Goal: Transaction & Acquisition: Book appointment/travel/reservation

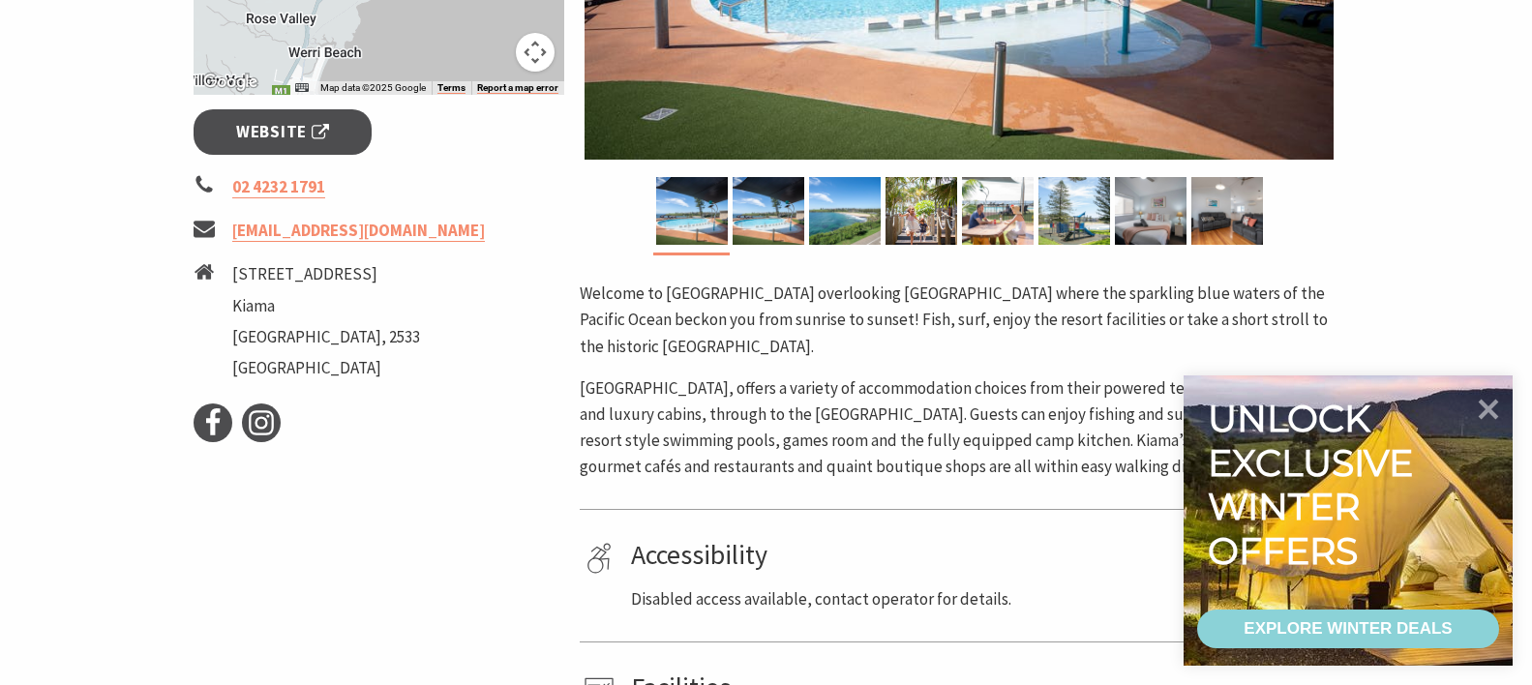
scroll to position [677, 0]
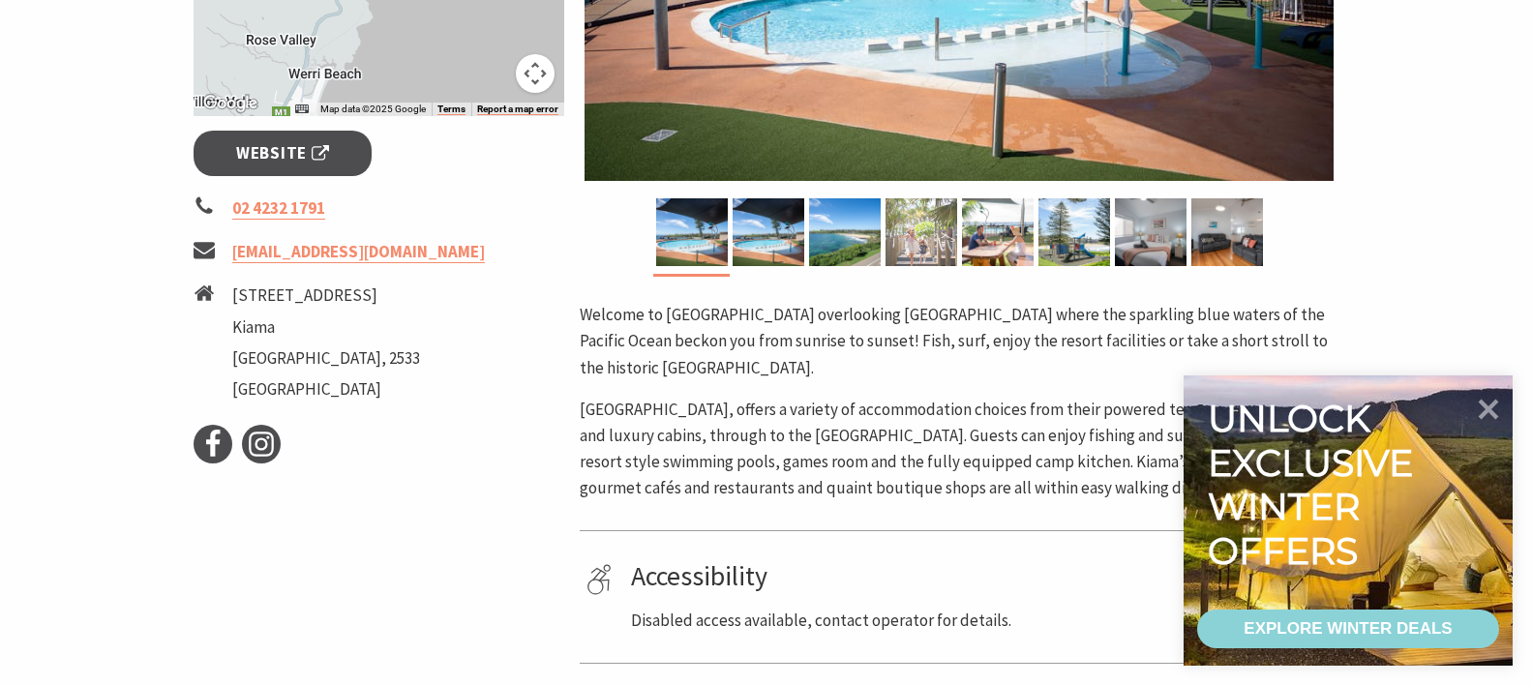
click at [923, 241] on img at bounding box center [921, 232] width 72 height 68
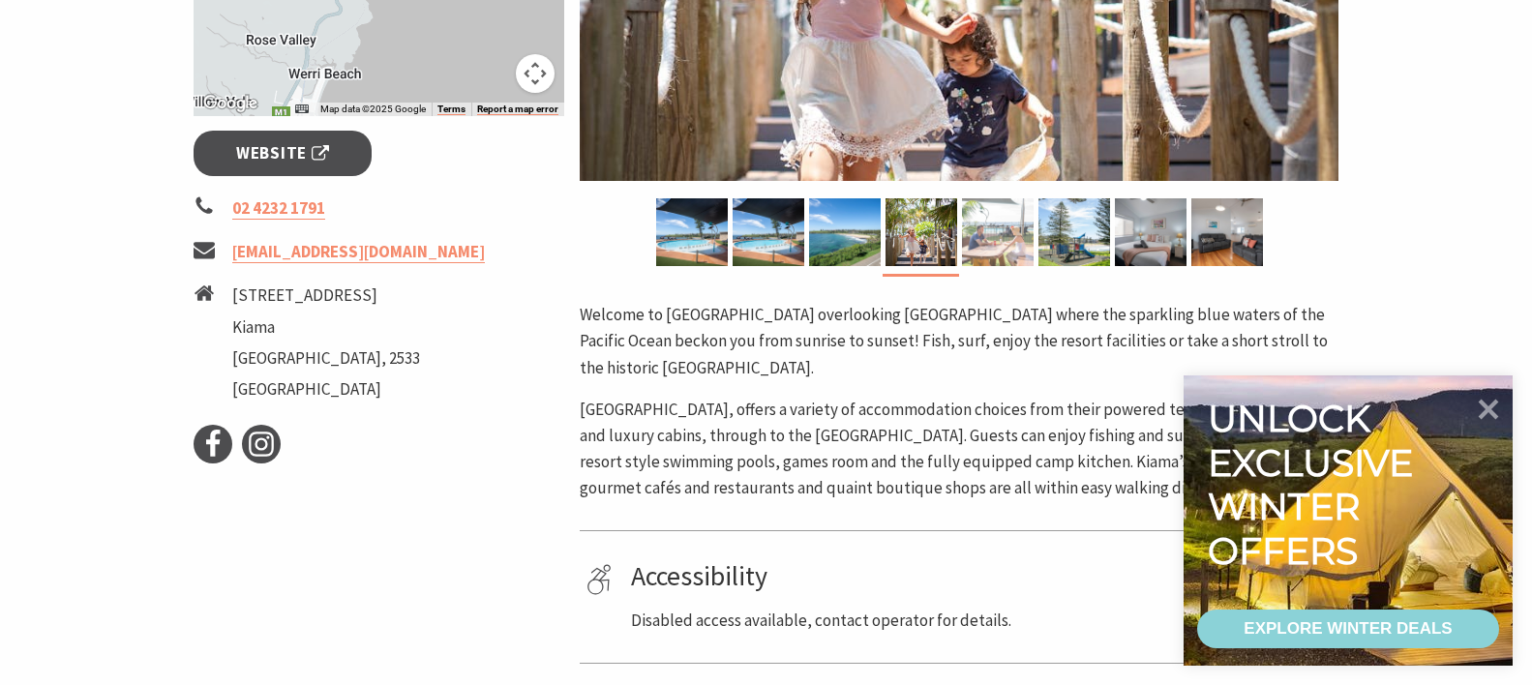
click at [971, 243] on img at bounding box center [998, 232] width 72 height 68
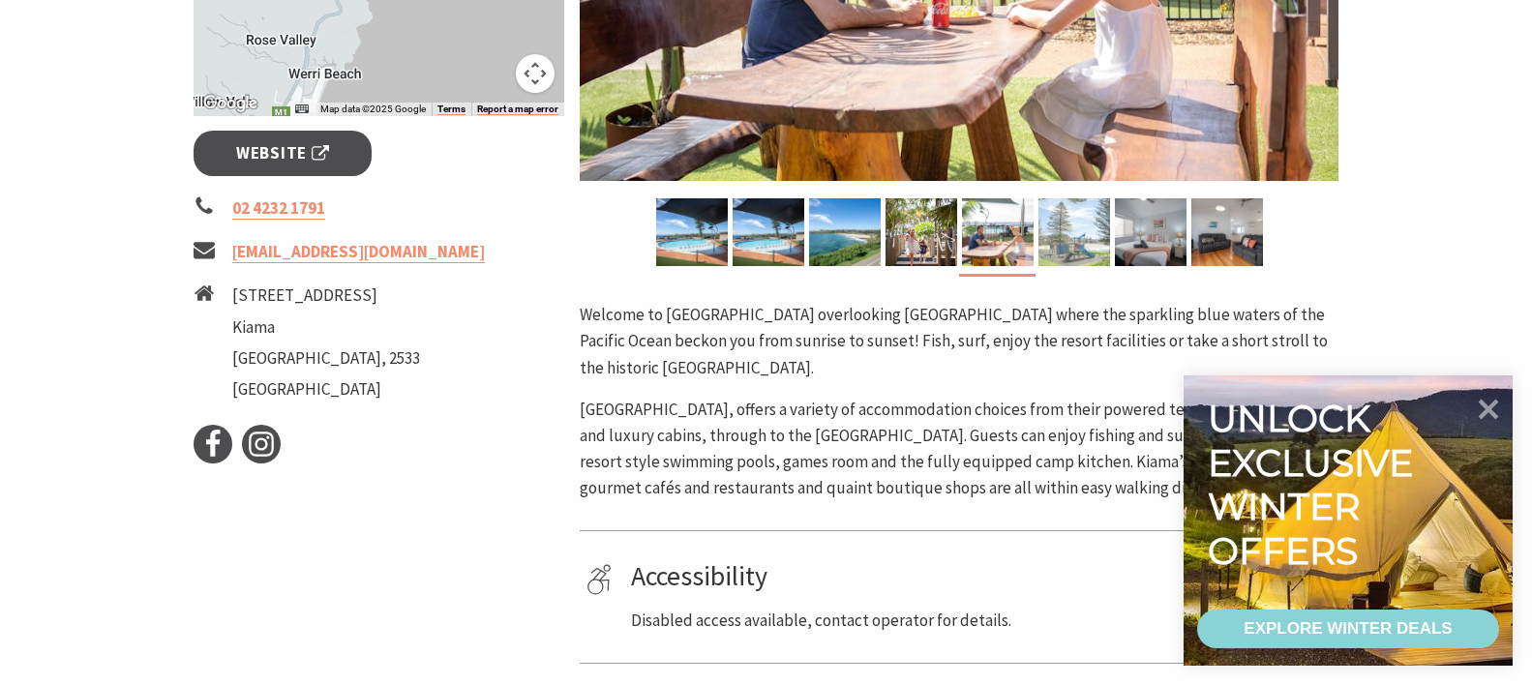
click at [1057, 247] on img at bounding box center [1074, 232] width 72 height 68
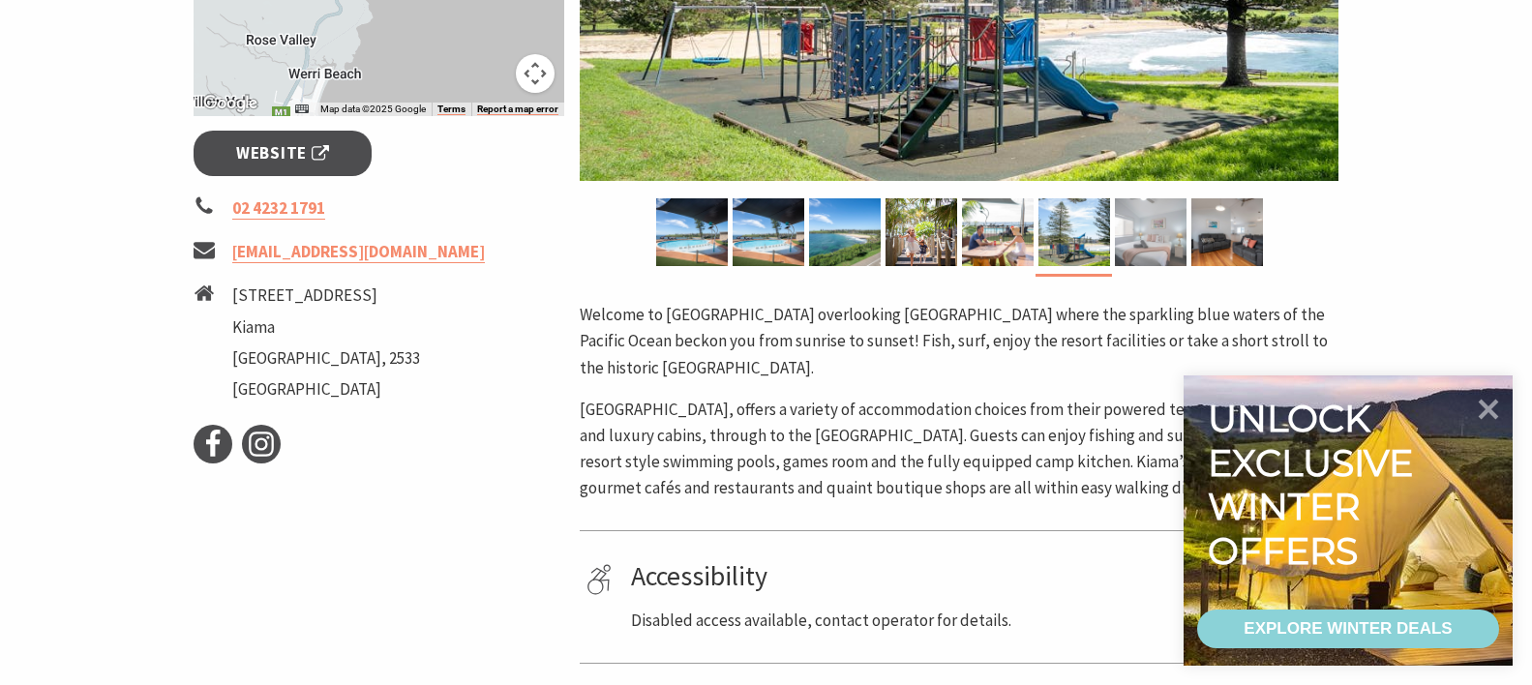
click at [1127, 245] on img at bounding box center [1151, 232] width 72 height 68
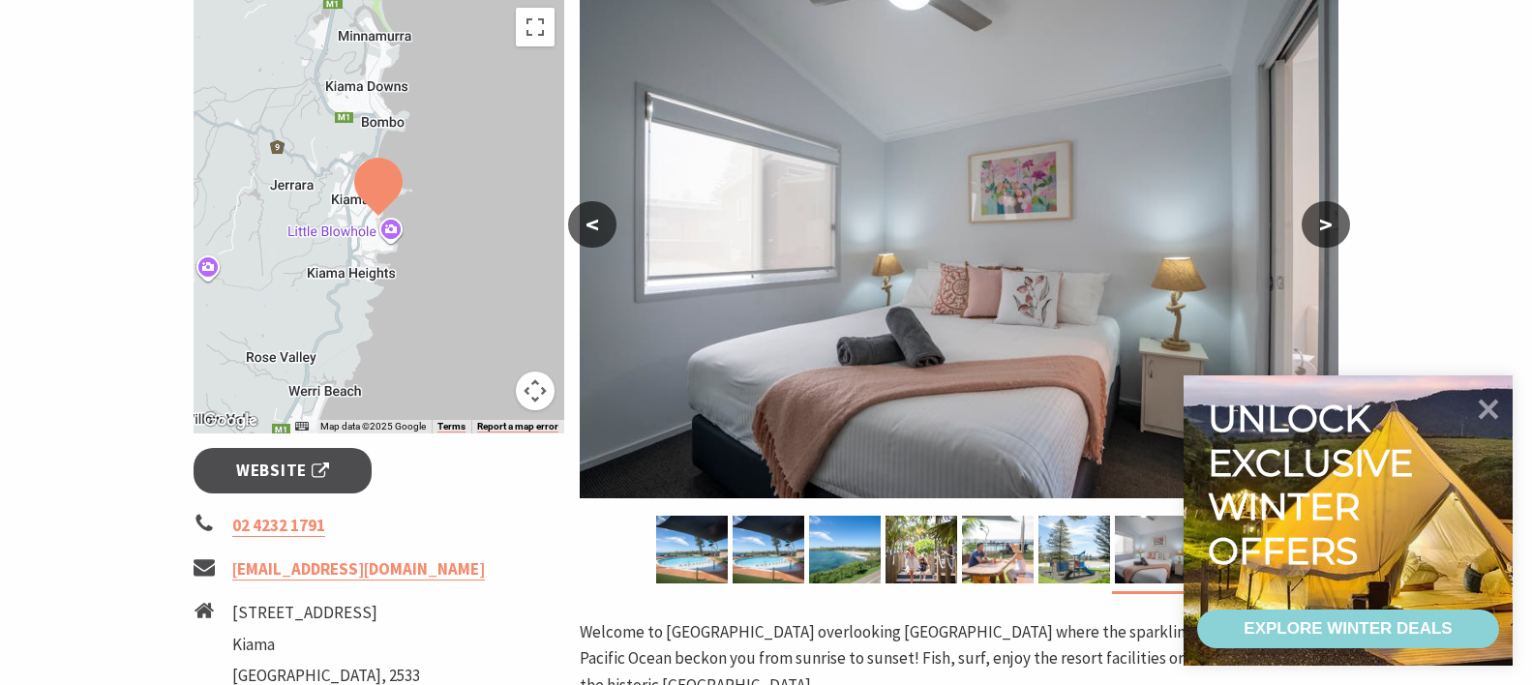
scroll to position [484, 0]
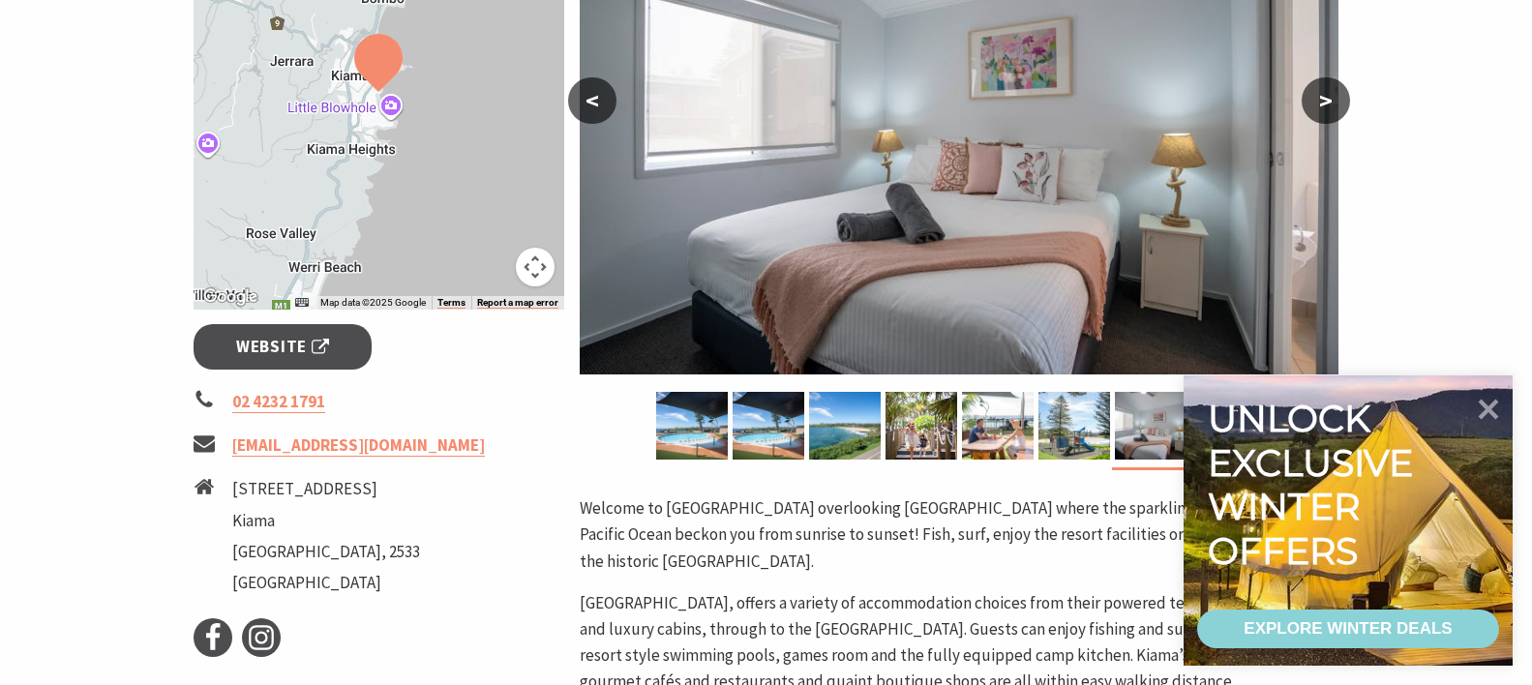
click at [1341, 623] on div "EXPLORE WINTER DEALS" at bounding box center [1347, 629] width 208 height 39
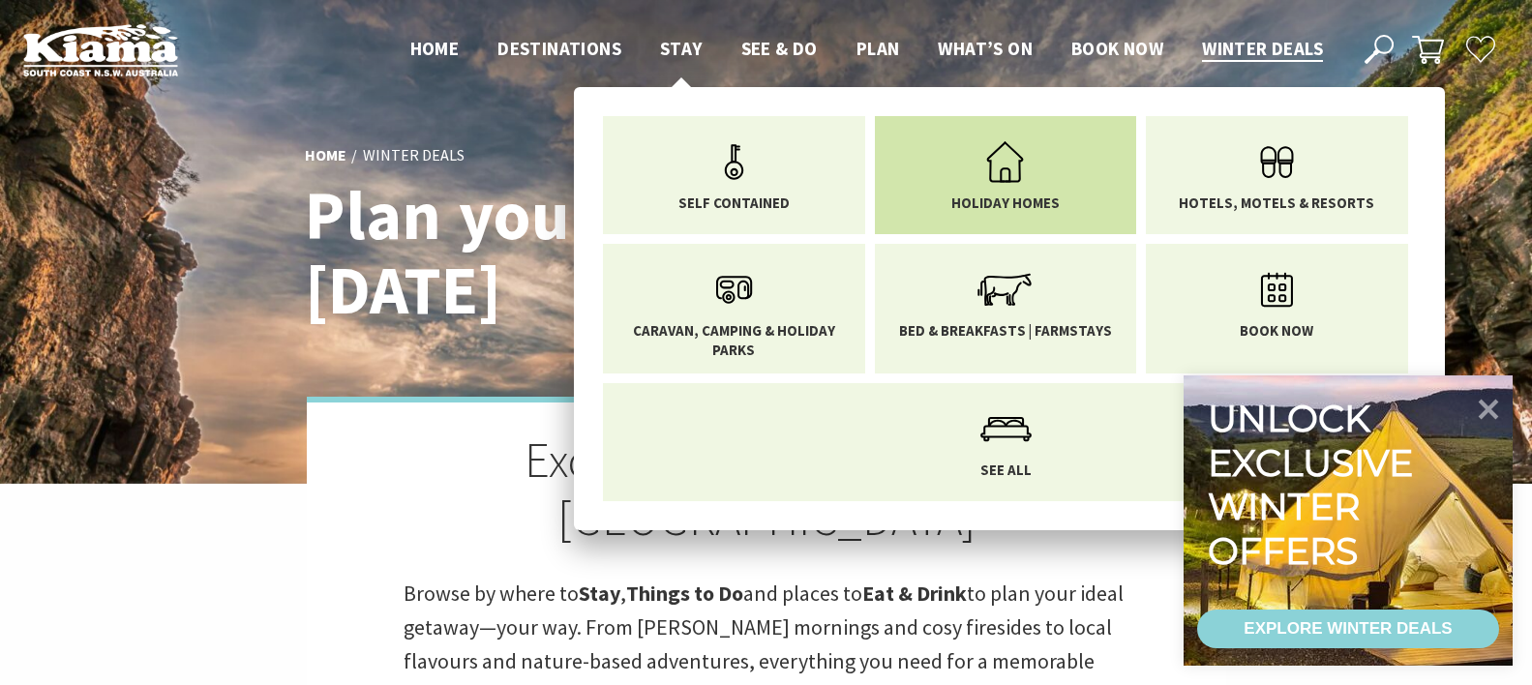
click at [996, 193] on icon "Main Menu" at bounding box center [1004, 162] width 63 height 63
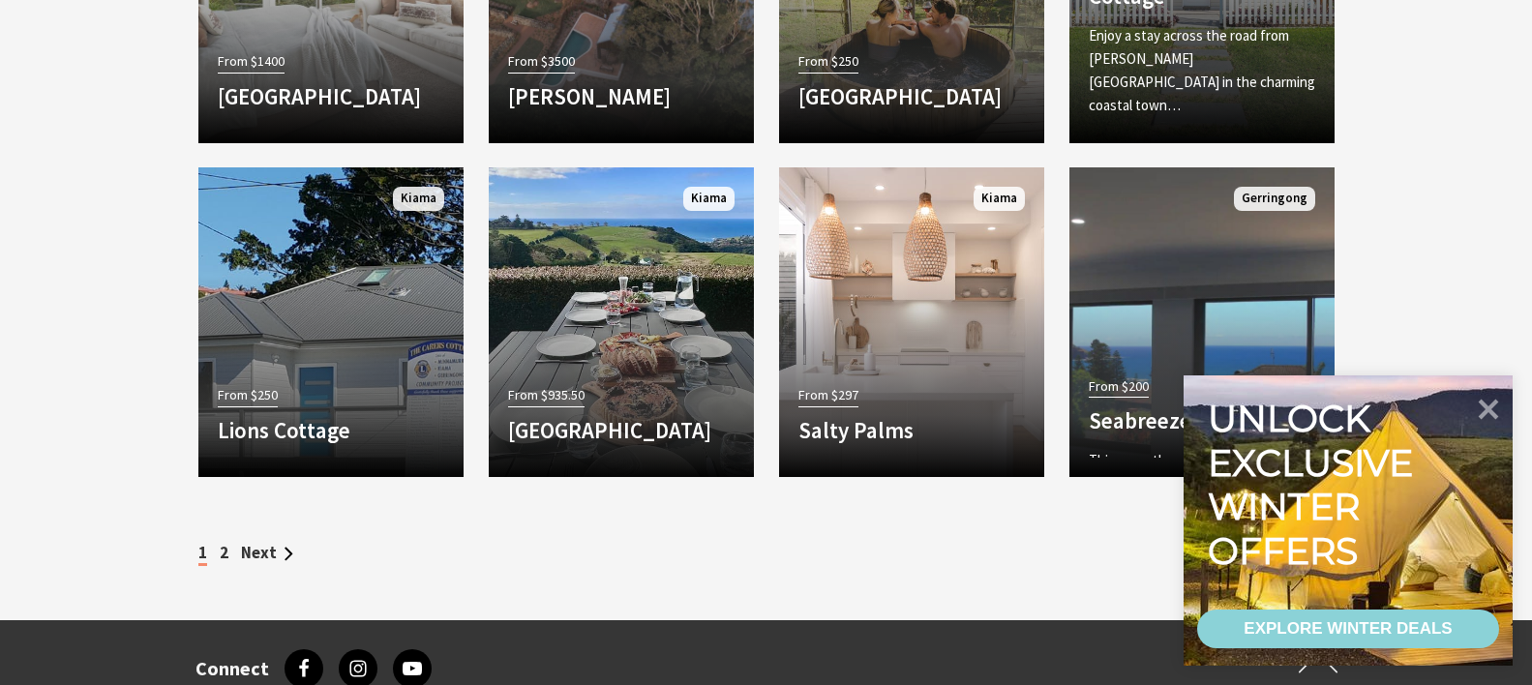
scroll to position [2032, 0]
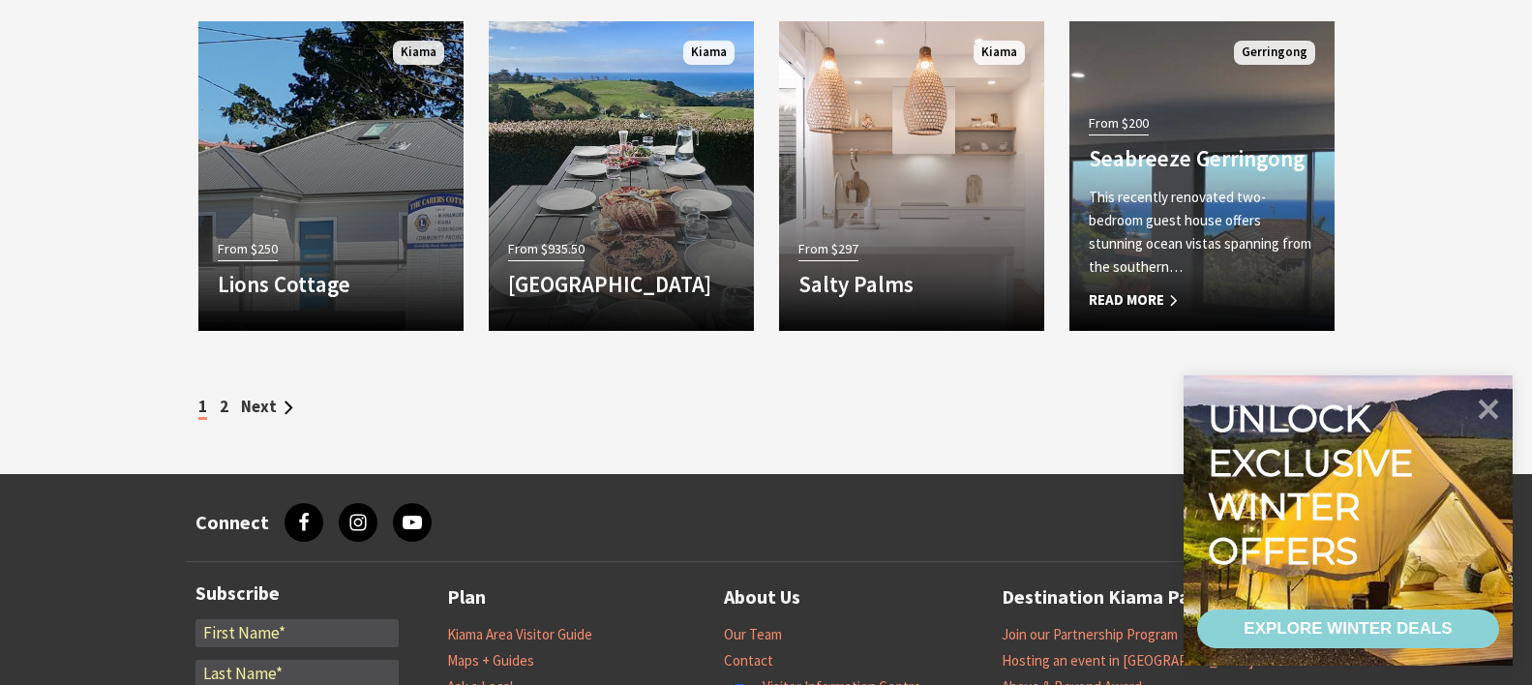
click at [1212, 223] on p "This recently renovated two-bedroom guest house offers stunning ocean vistas sp…" at bounding box center [1202, 232] width 226 height 93
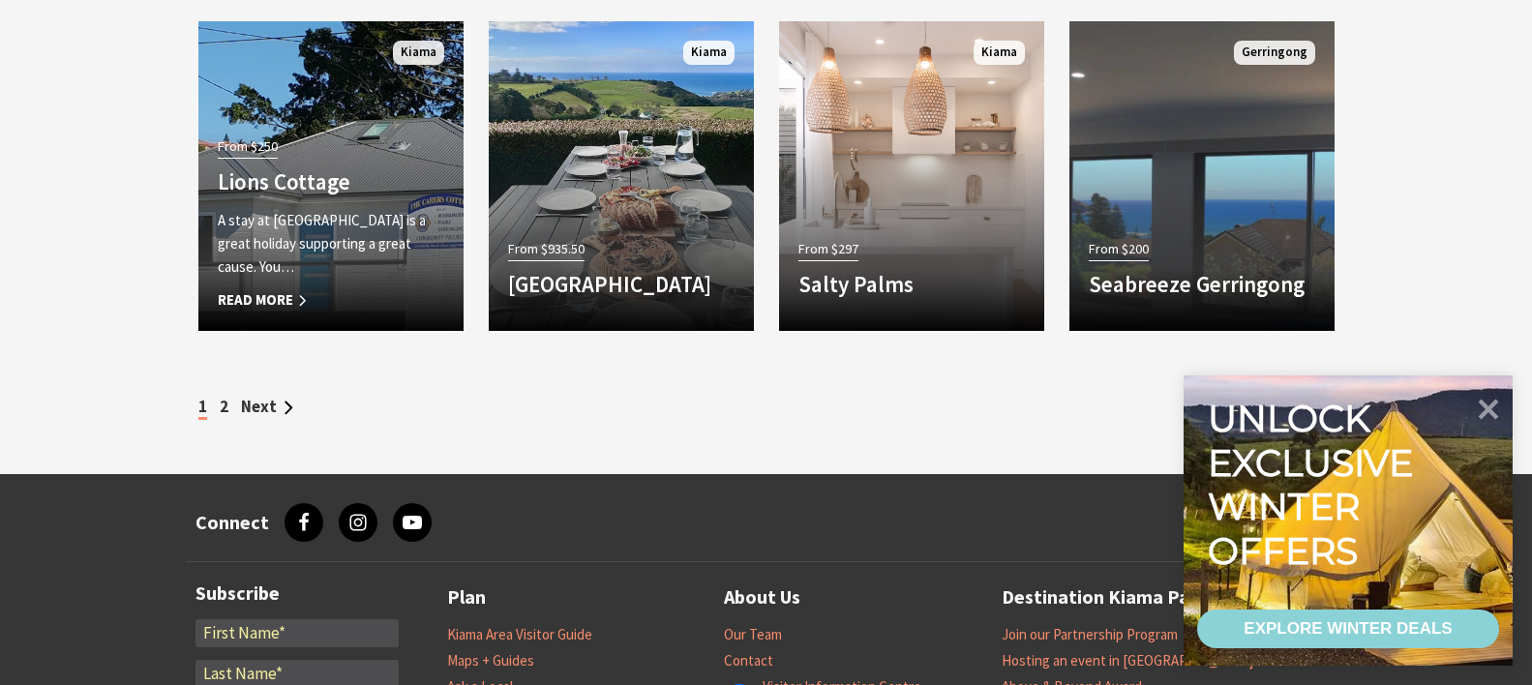
scroll to position [2032, 0]
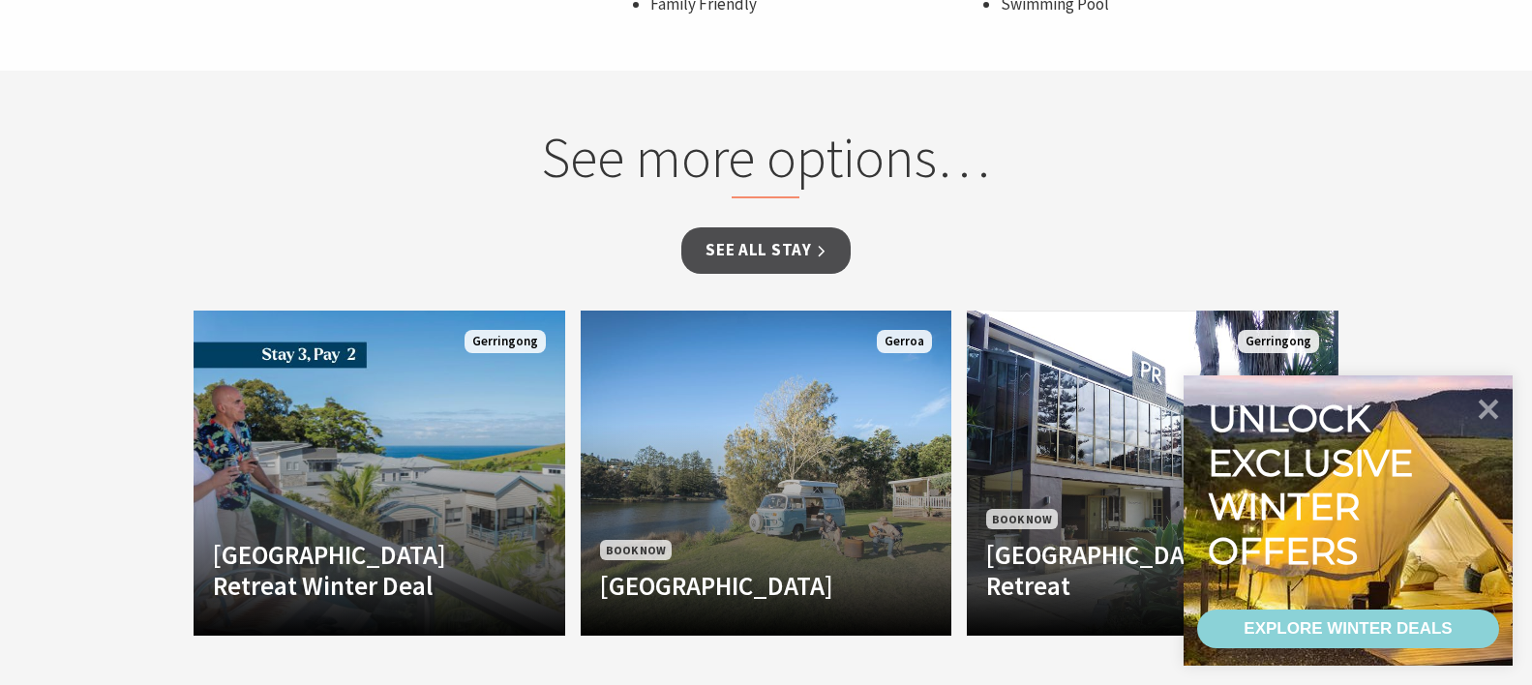
scroll to position [1742, 0]
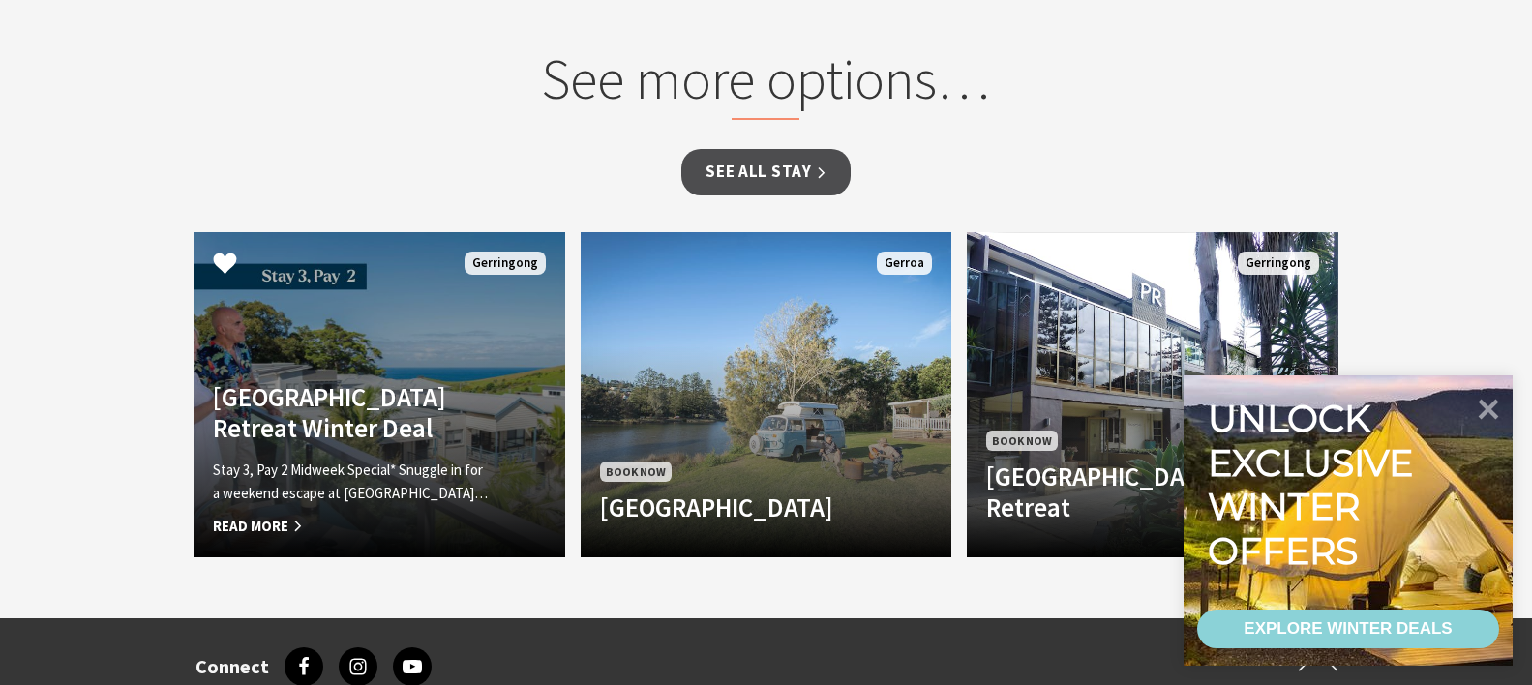
click at [420, 379] on link "Another Image Used Park Ridge Retreat Winter Deal Stay 3, Pay 2 Midweek Special…" at bounding box center [380, 394] width 372 height 325
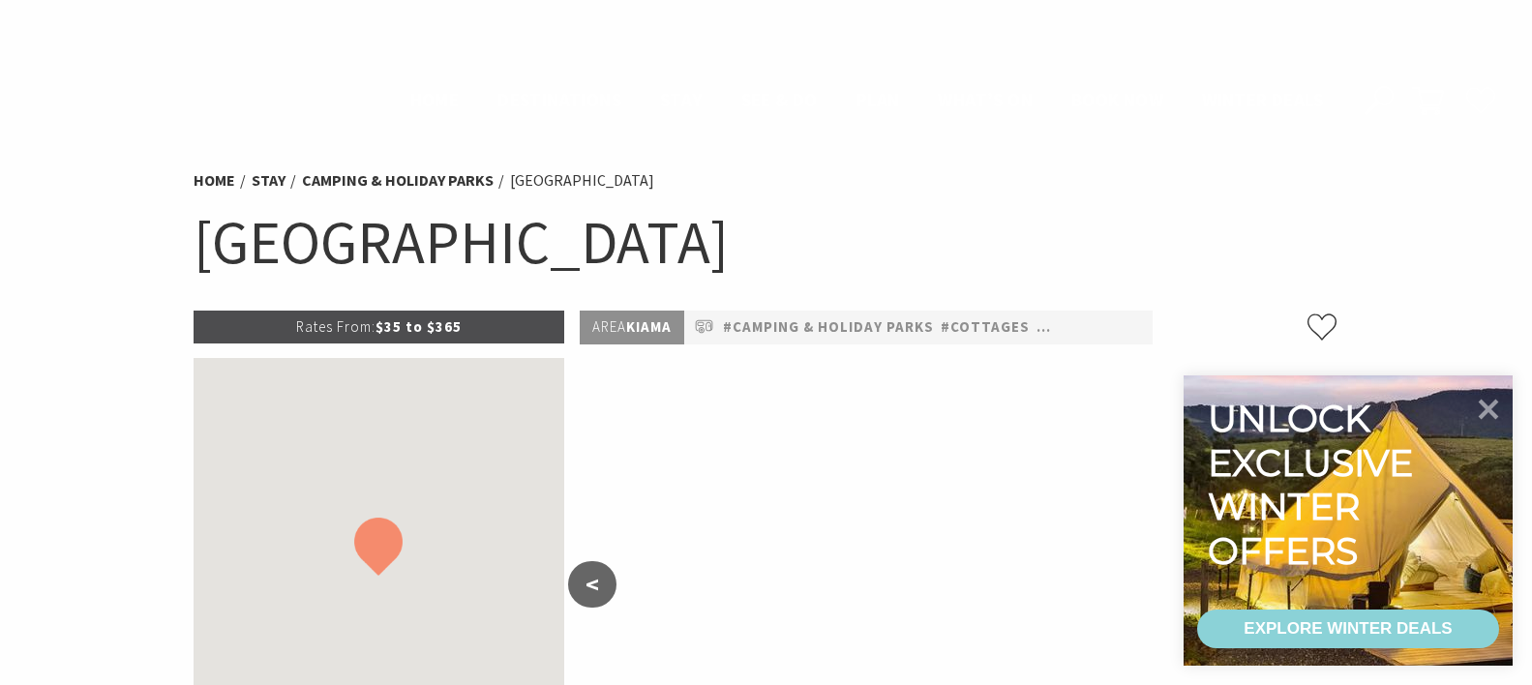
scroll to position [1742, 0]
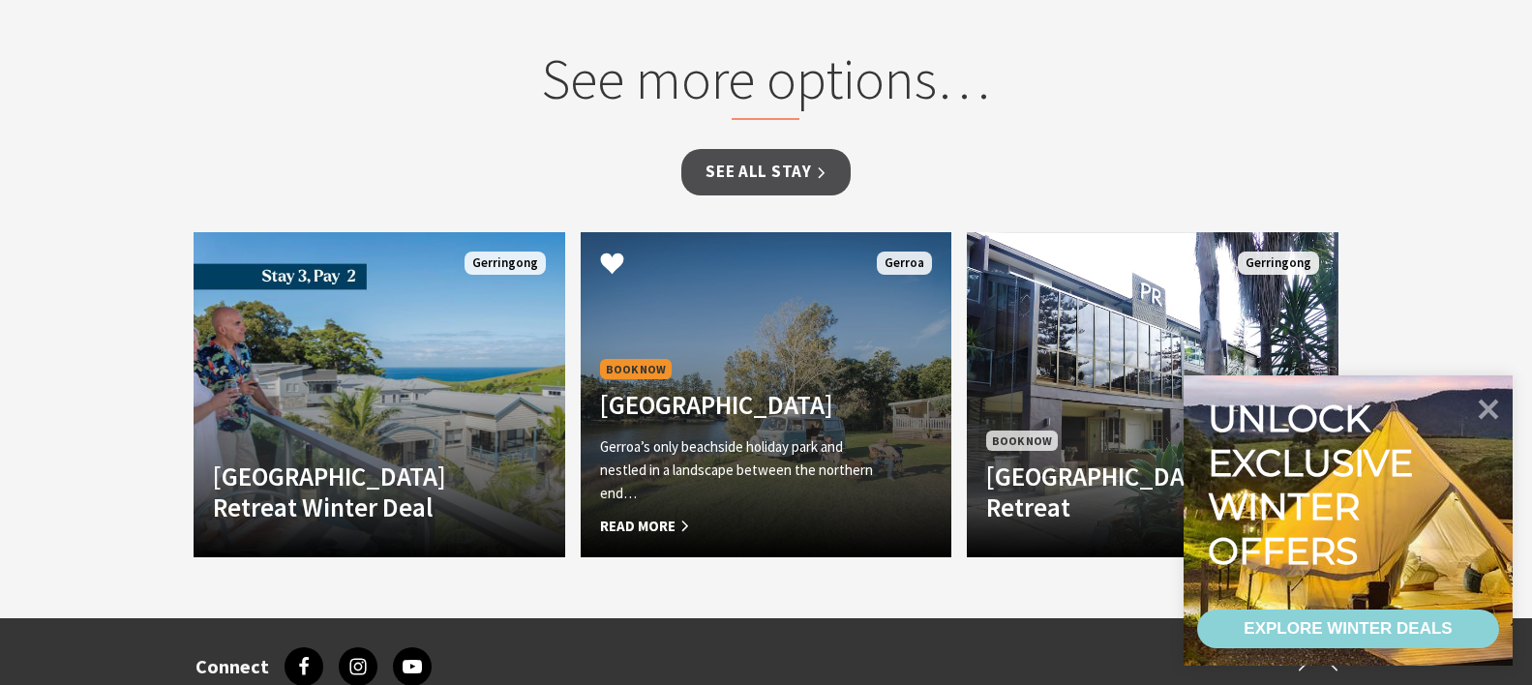
click at [738, 397] on h4 "[GEOGRAPHIC_DATA]" at bounding box center [738, 404] width 277 height 31
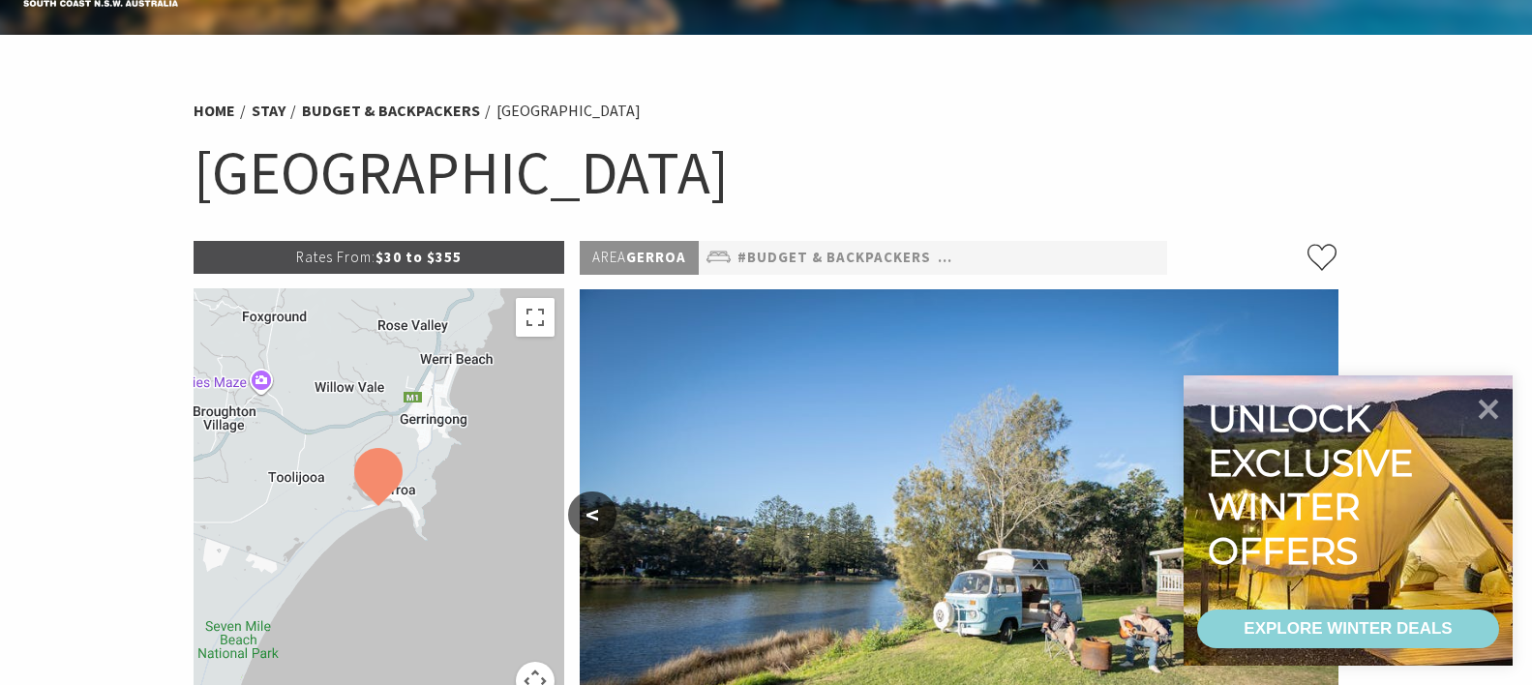
select select "3"
select select "2"
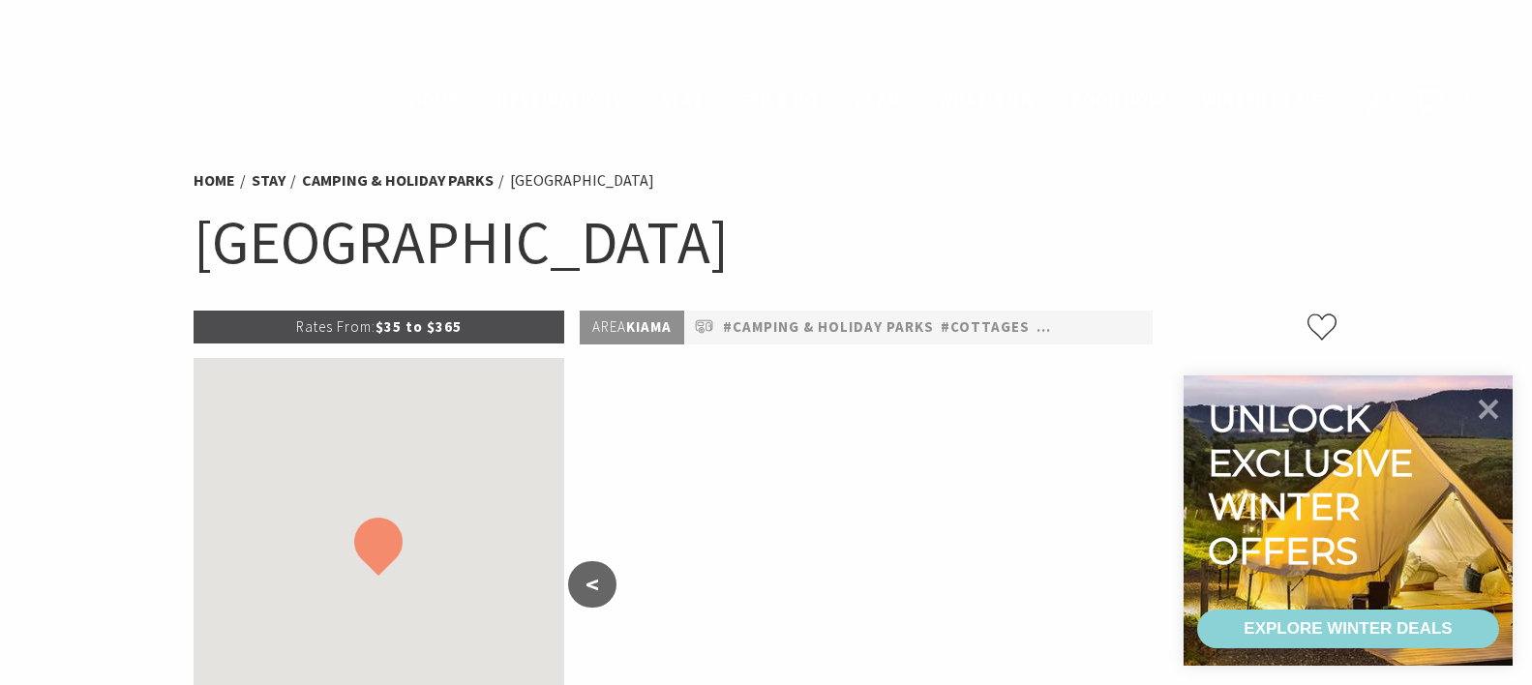
scroll to position [1742, 0]
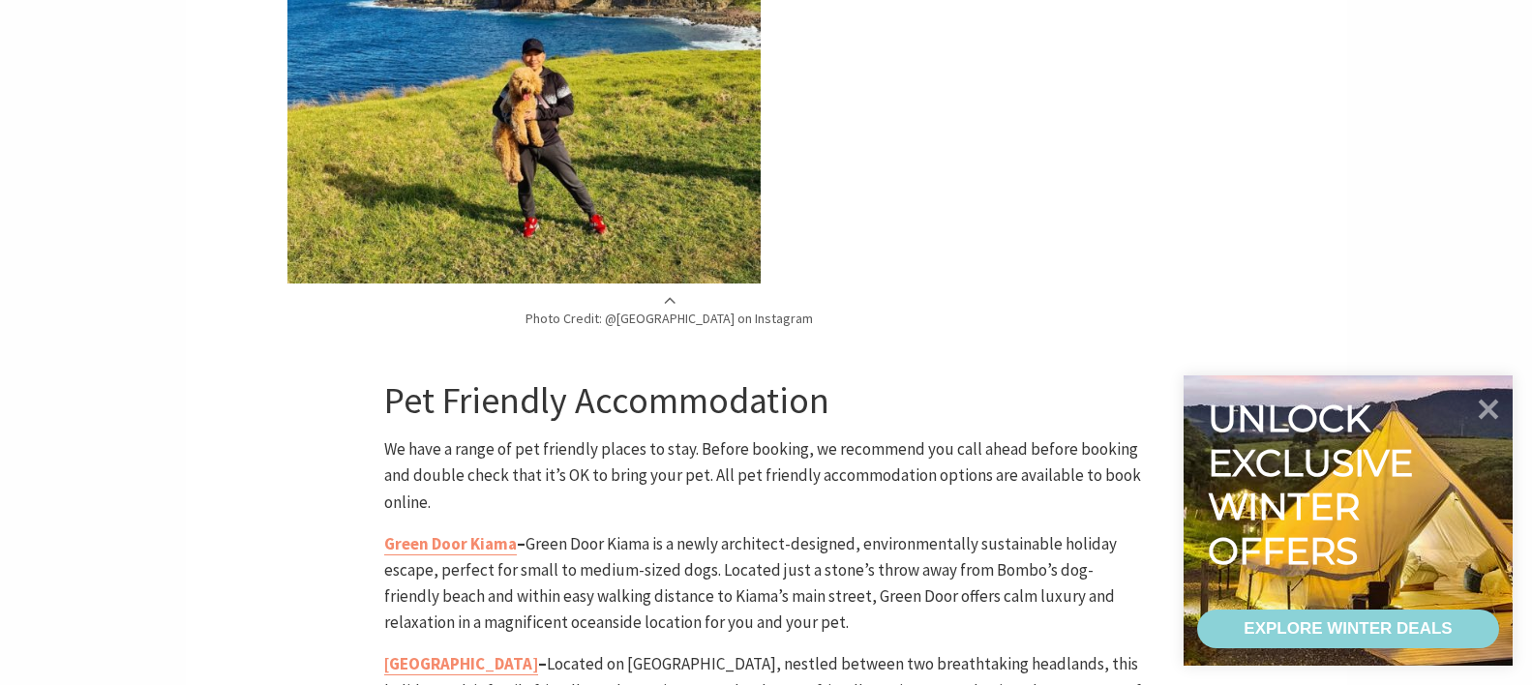
scroll to position [3871, 0]
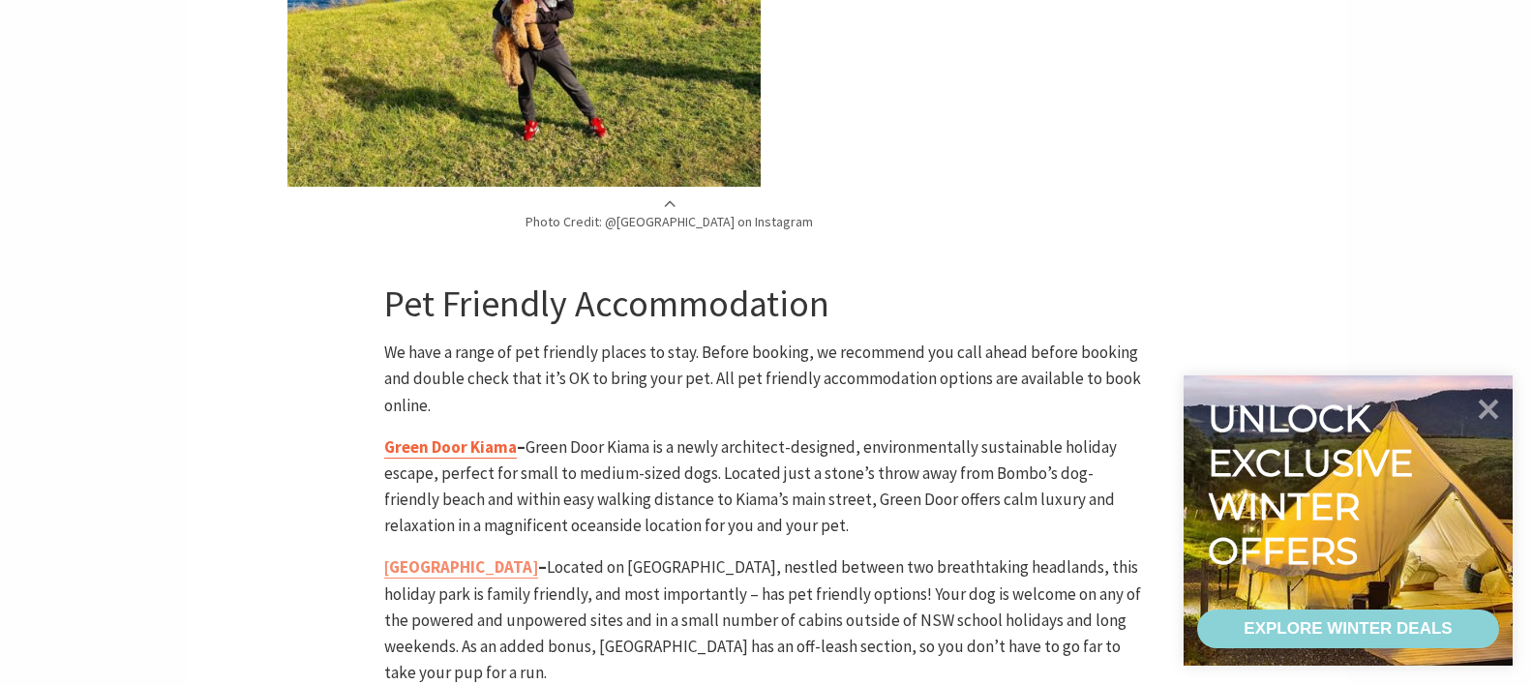
click at [428, 436] on b "Green Door Kiama" at bounding box center [450, 446] width 133 height 21
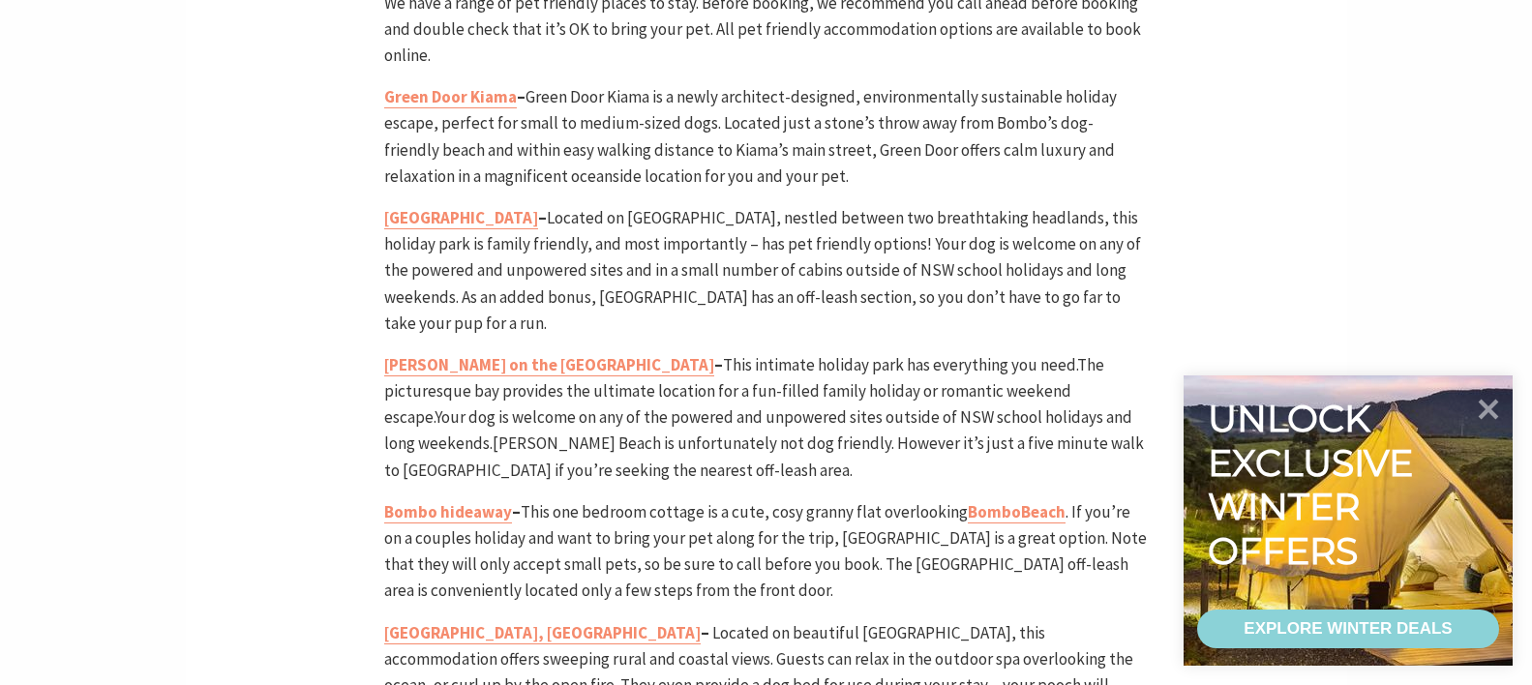
scroll to position [593, 804]
click at [539, 354] on b "Kendalls on the Beach Holiday Park" at bounding box center [549, 364] width 330 height 21
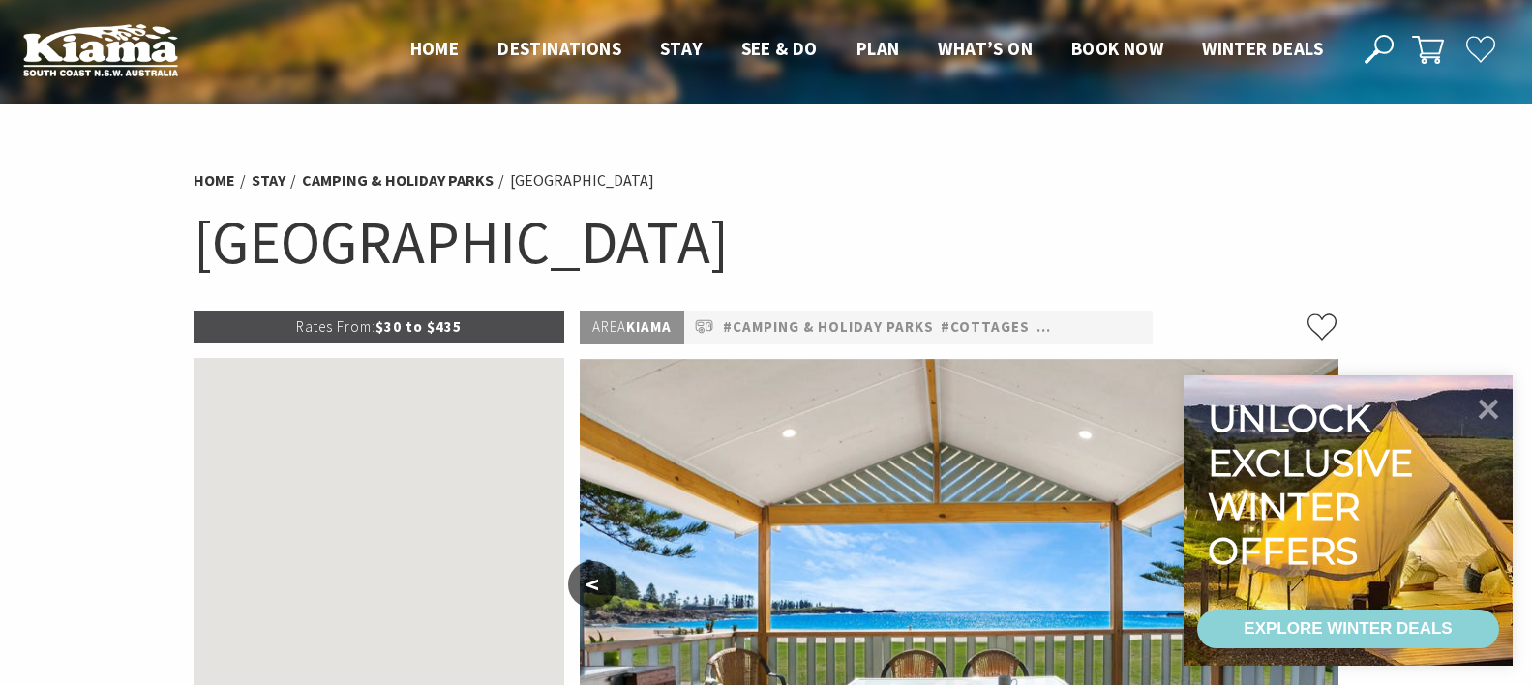
select select "3"
select select "2"
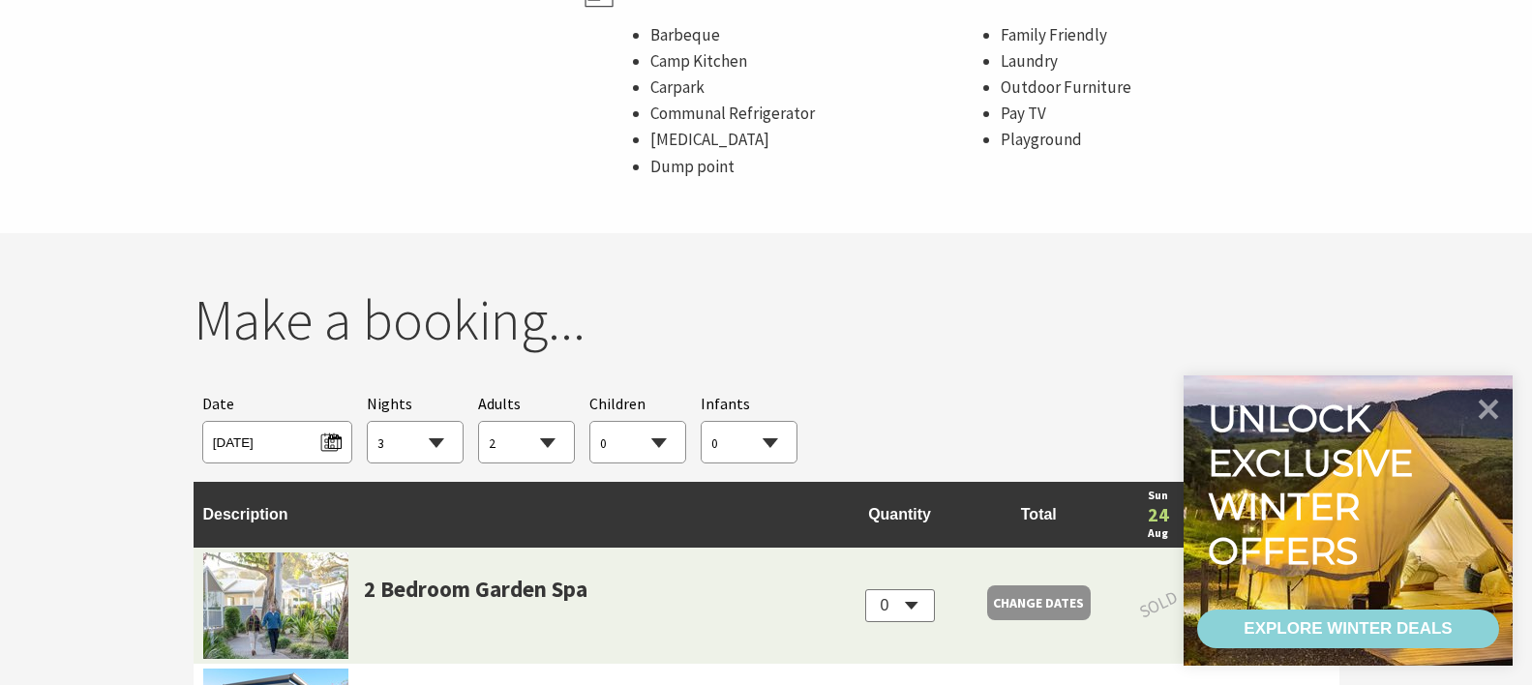
scroll to position [1645, 0]
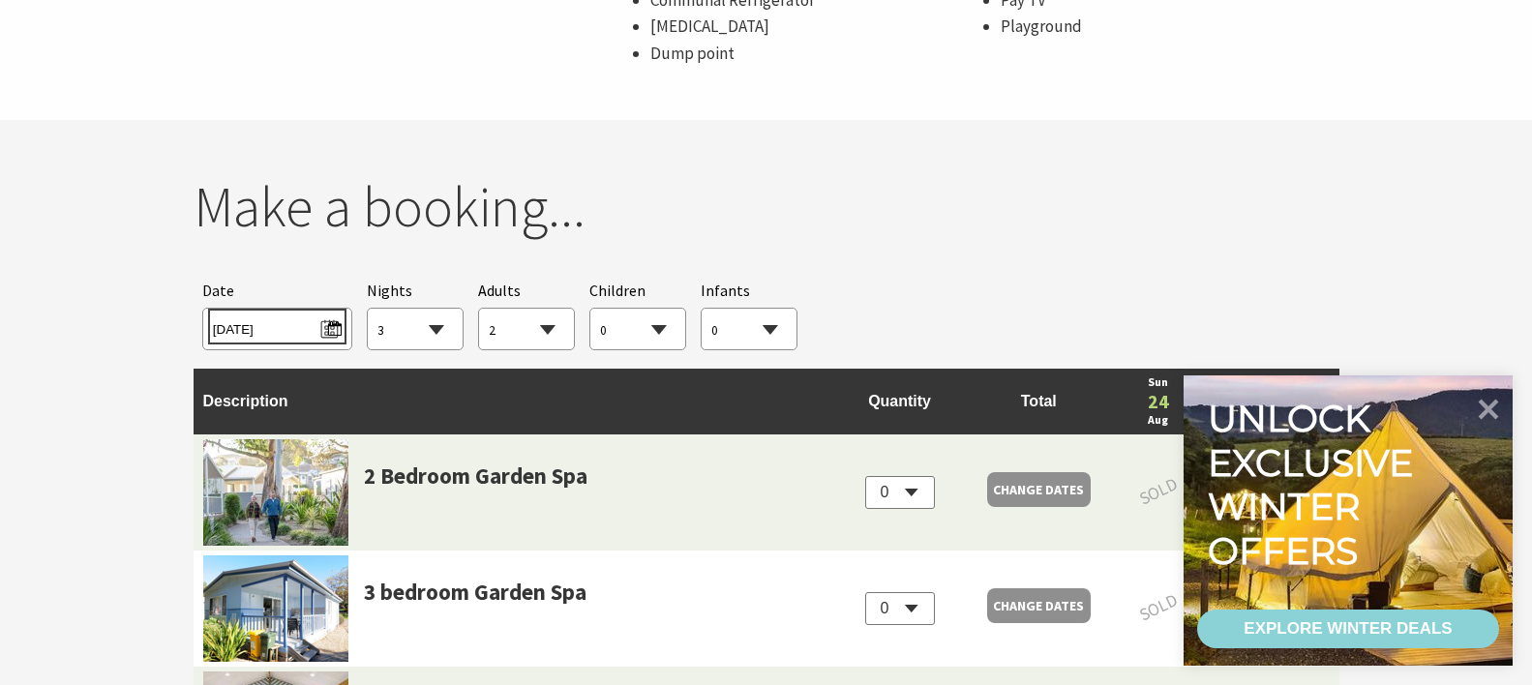
click at [330, 332] on span "[DATE]" at bounding box center [277, 327] width 129 height 26
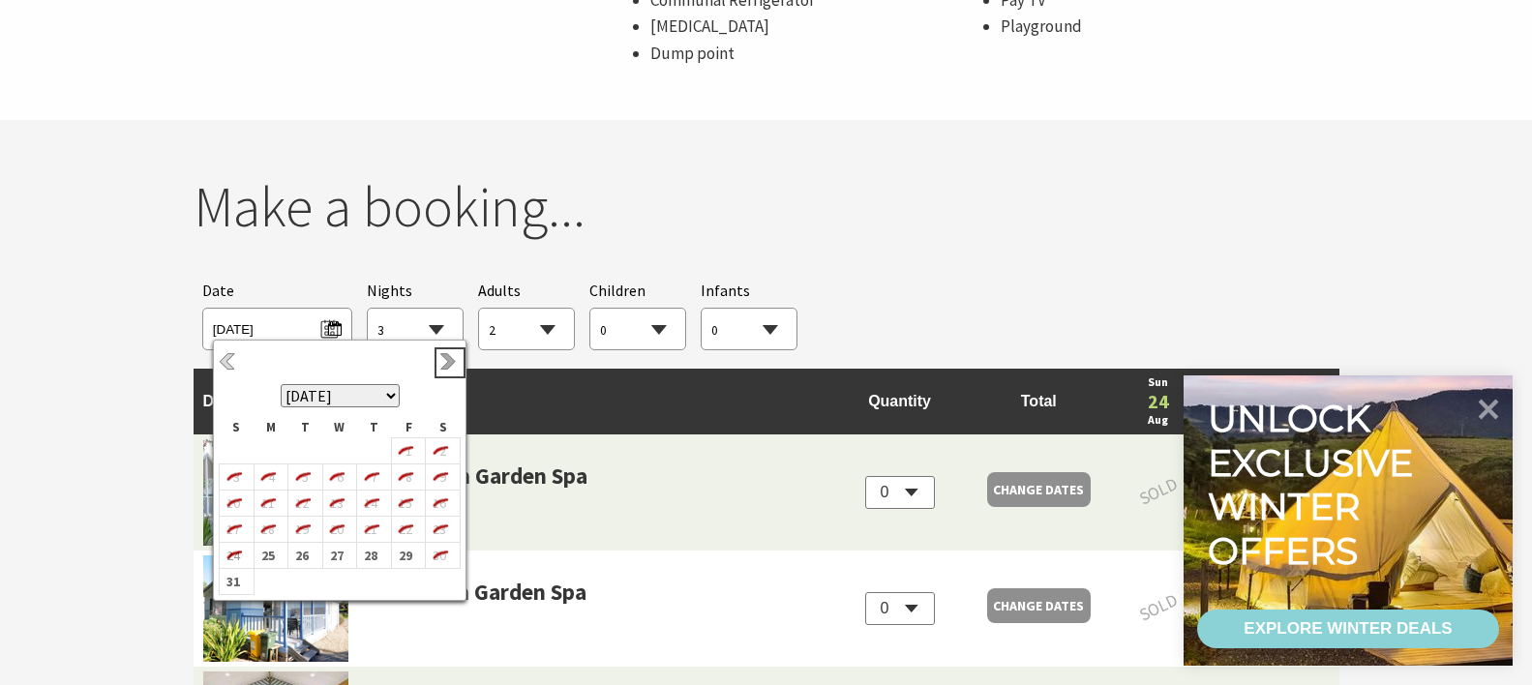
click at [452, 364] on link "Next" at bounding box center [449, 362] width 21 height 21
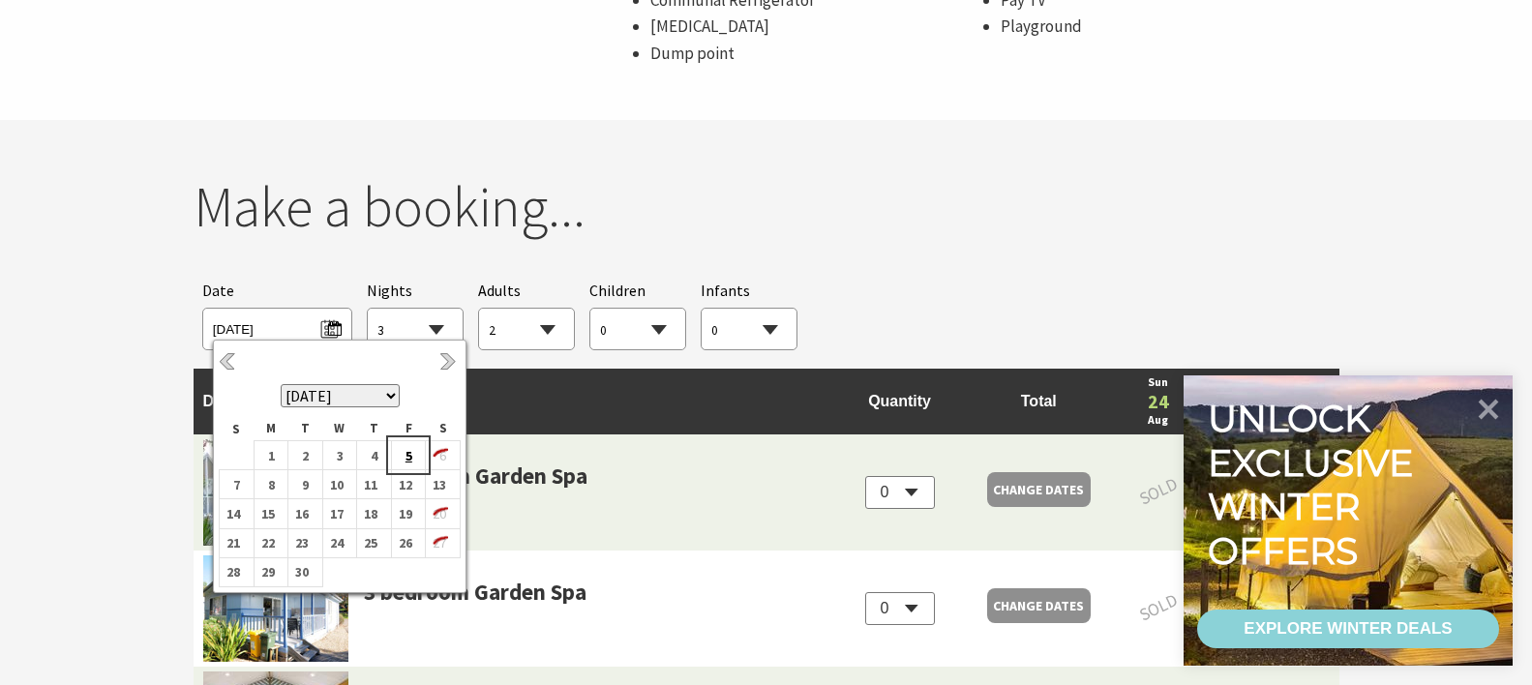
click at [406, 453] on b "5" at bounding box center [404, 455] width 25 height 25
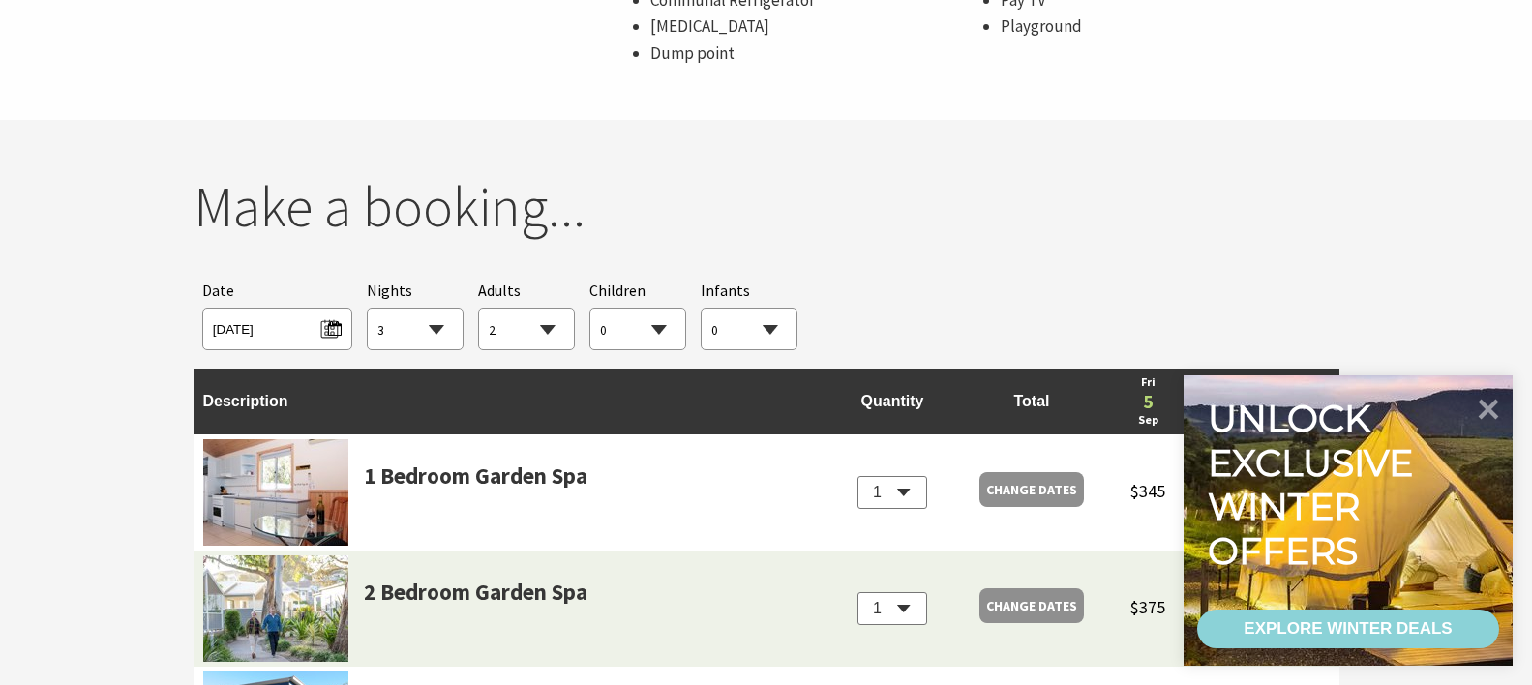
click at [438, 329] on select "1 2 3 4 5 6 7 8 9 10 11 12 13 14 15 16 17 18 19 20 21 22 23 24 25 26 27 28 29 30" at bounding box center [415, 330] width 95 height 43
select select "1"
click at [368, 309] on select "1 2 3 4 5 6 7 8 9 10 11 12 13 14 15 16 17 18 19 20 21 22 23 24 25 26 27 28 29 30" at bounding box center [415, 330] width 95 height 43
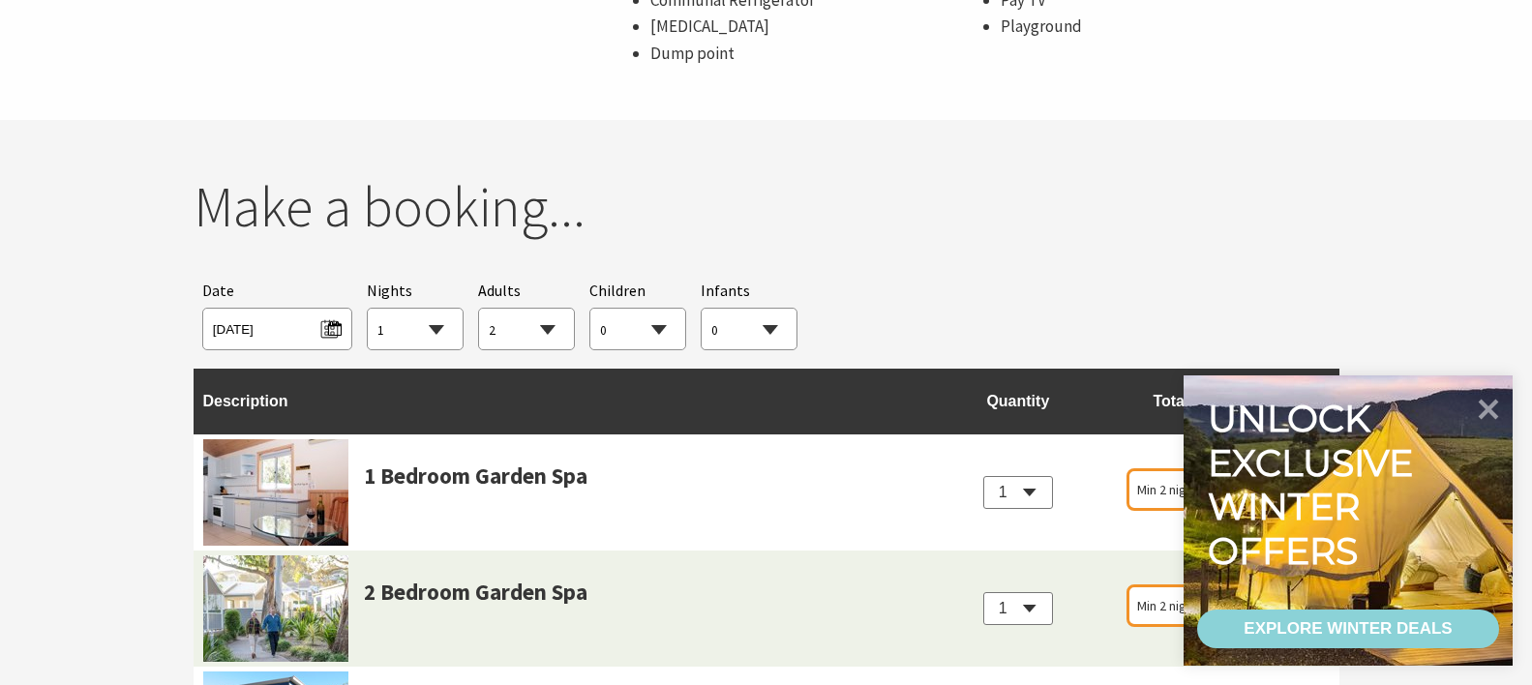
click at [551, 328] on select "0 1 2 3 4 5 6 7 8 9 10 11 12 13 14 15 16 17 18 19 20 21 22 23 24 25 26 27 28 29…" at bounding box center [526, 330] width 95 height 43
select select "3"
click at [479, 309] on select "0 1 2 3 4 5 6 7 8 9 10 11 12 13 14 15 16 17 18 19 20 21 22 23 24 25 26 27 28 29…" at bounding box center [526, 330] width 95 height 43
click at [330, 332] on span "[DATE]" at bounding box center [277, 327] width 129 height 26
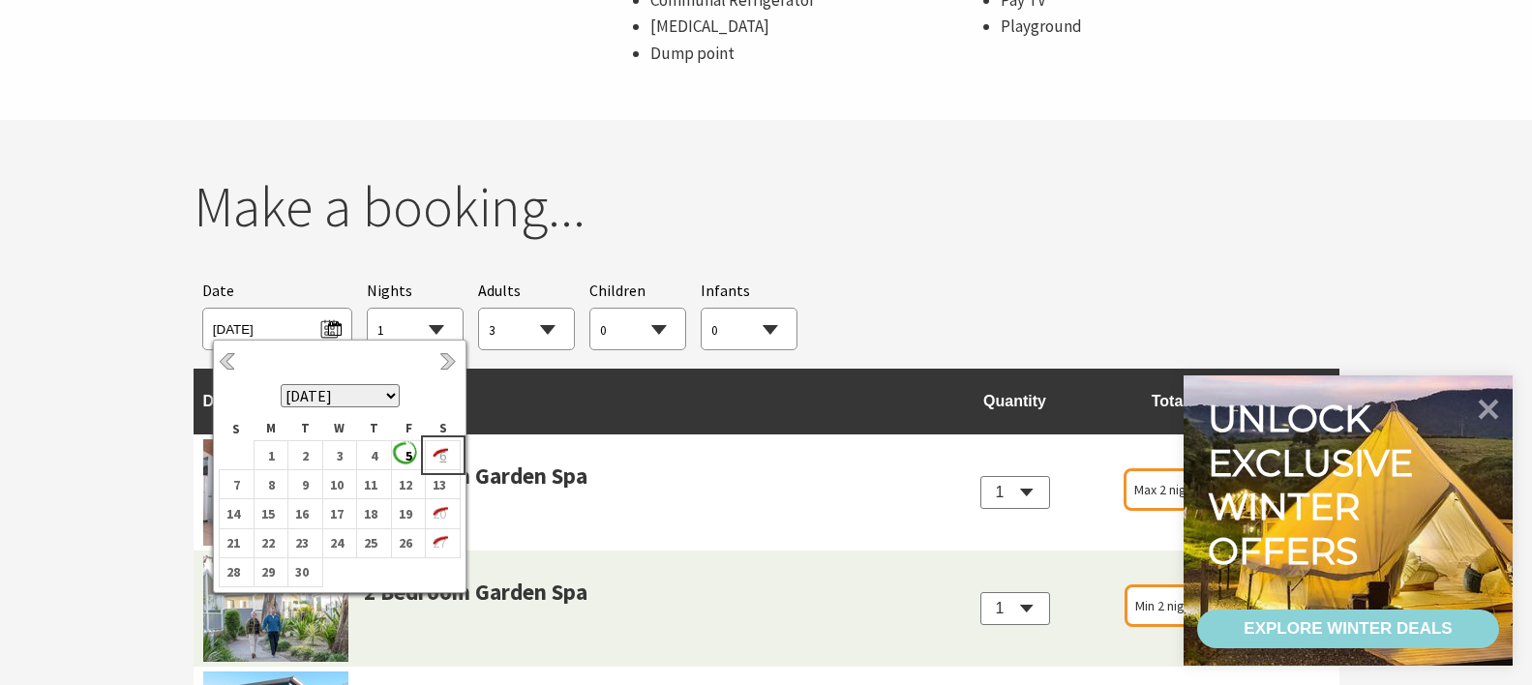
click at [441, 459] on icon "6" at bounding box center [438, 455] width 25 height 25
click at [237, 477] on b "7" at bounding box center [232, 484] width 25 height 25
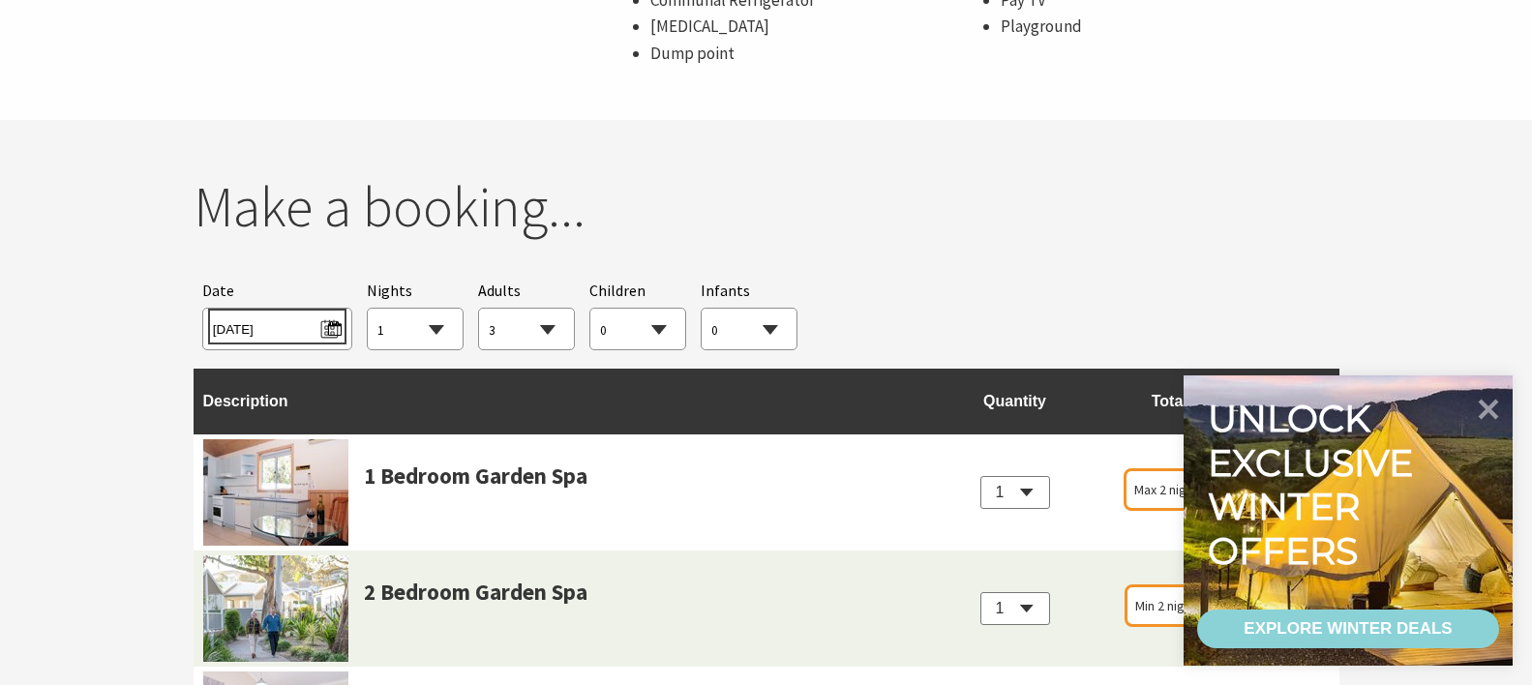
click at [329, 328] on span "[DATE]" at bounding box center [277, 327] width 129 height 26
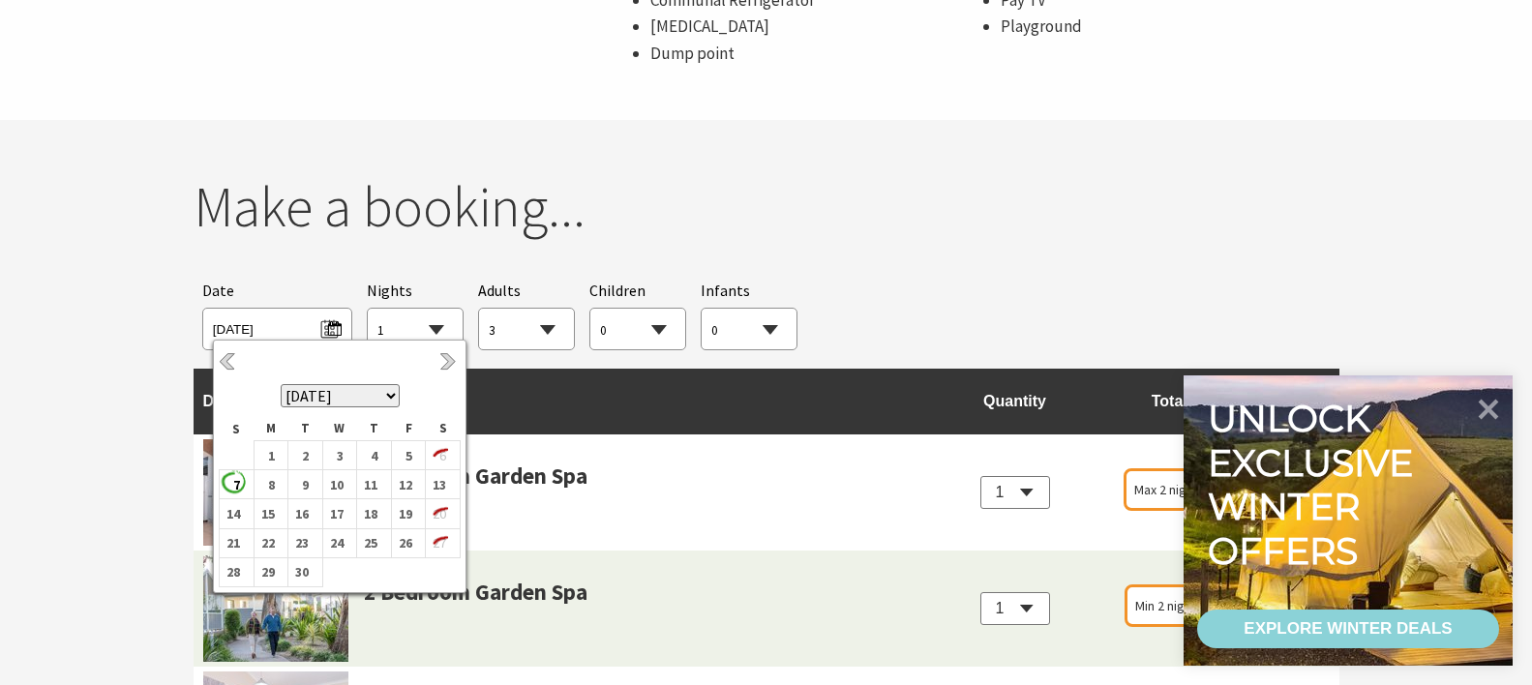
drag, startPoint x: 946, startPoint y: 258, endPoint x: 1123, endPoint y: 309, distance: 184.1
click at [951, 260] on div "Make a booking... Searching for Accommodation Tours Events Car Hire Packages Da…" at bounding box center [766, 547] width 1161 height 749
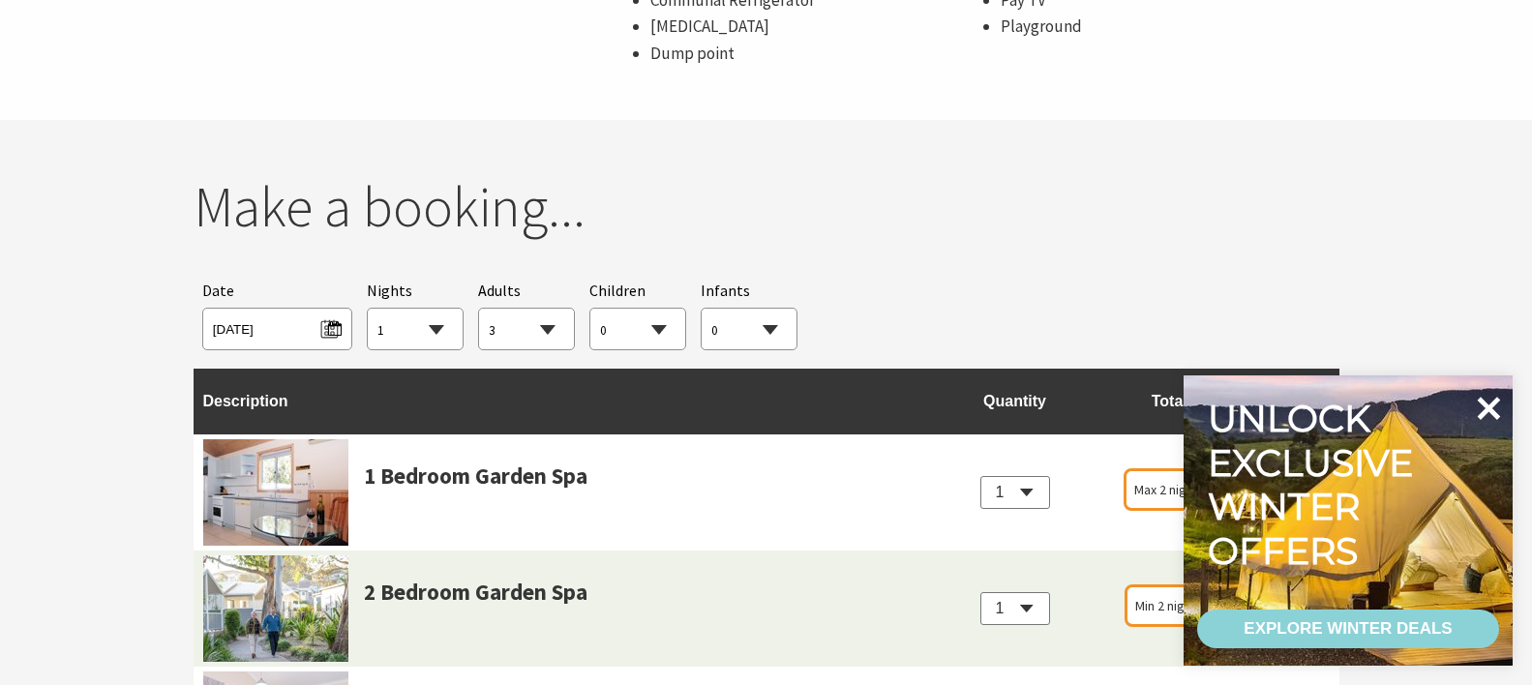
click at [1494, 412] on icon at bounding box center [1489, 408] width 23 height 23
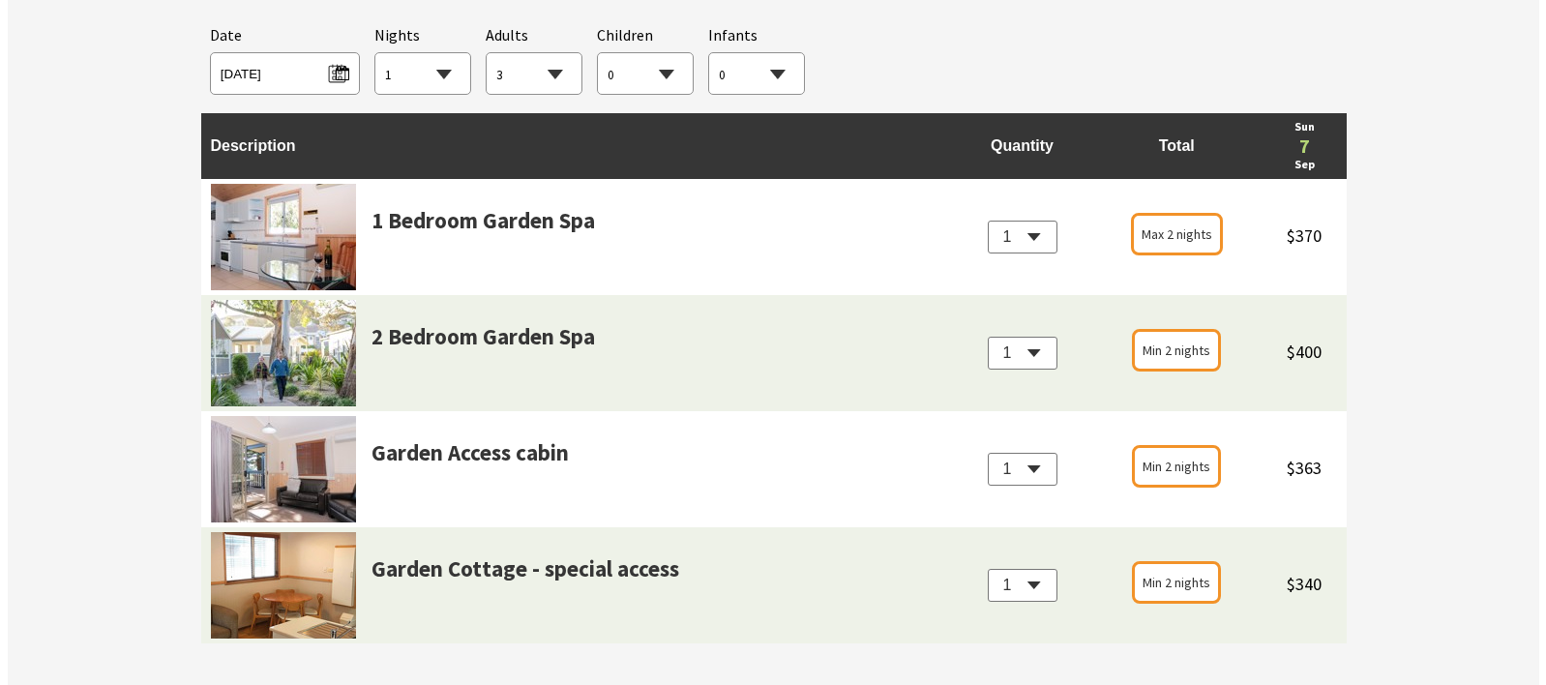
scroll to position [1935, 0]
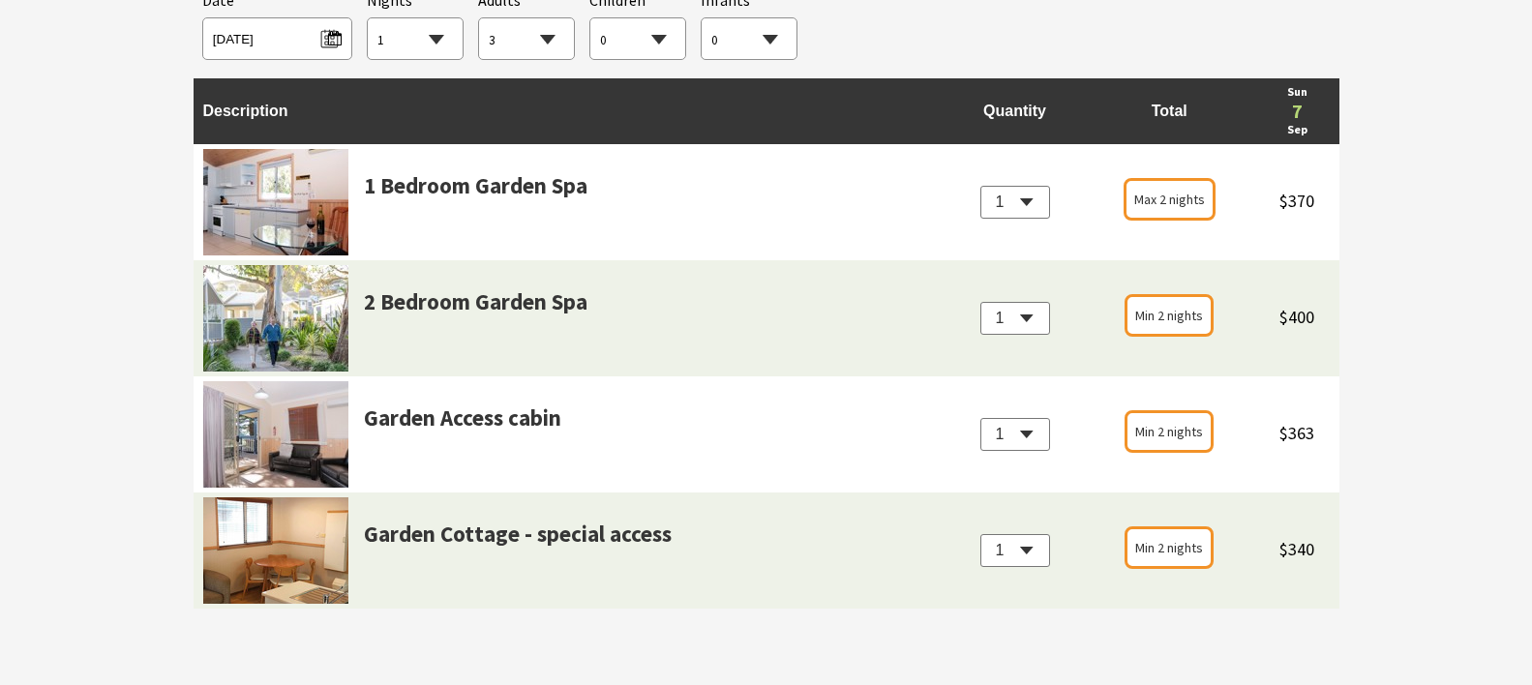
click at [257, 313] on img at bounding box center [275, 318] width 145 height 106
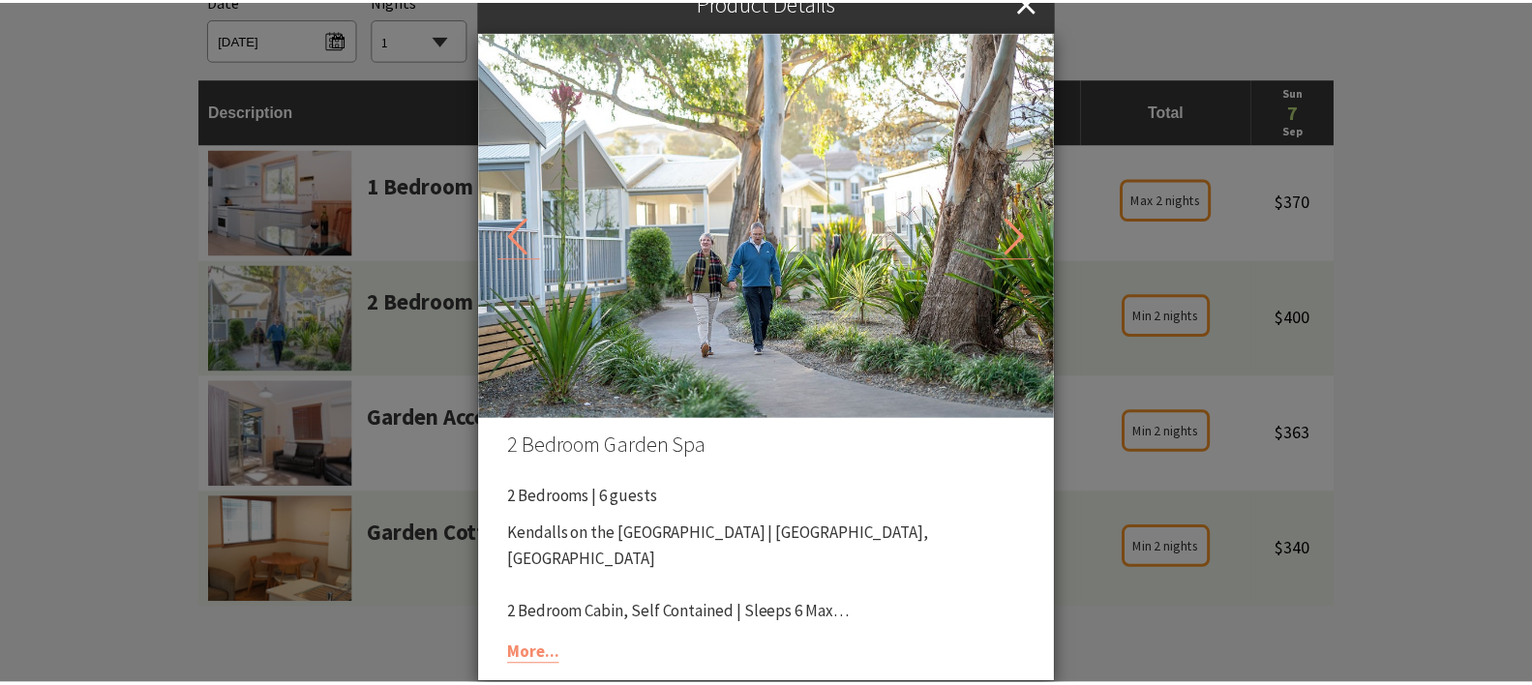
scroll to position [0, 0]
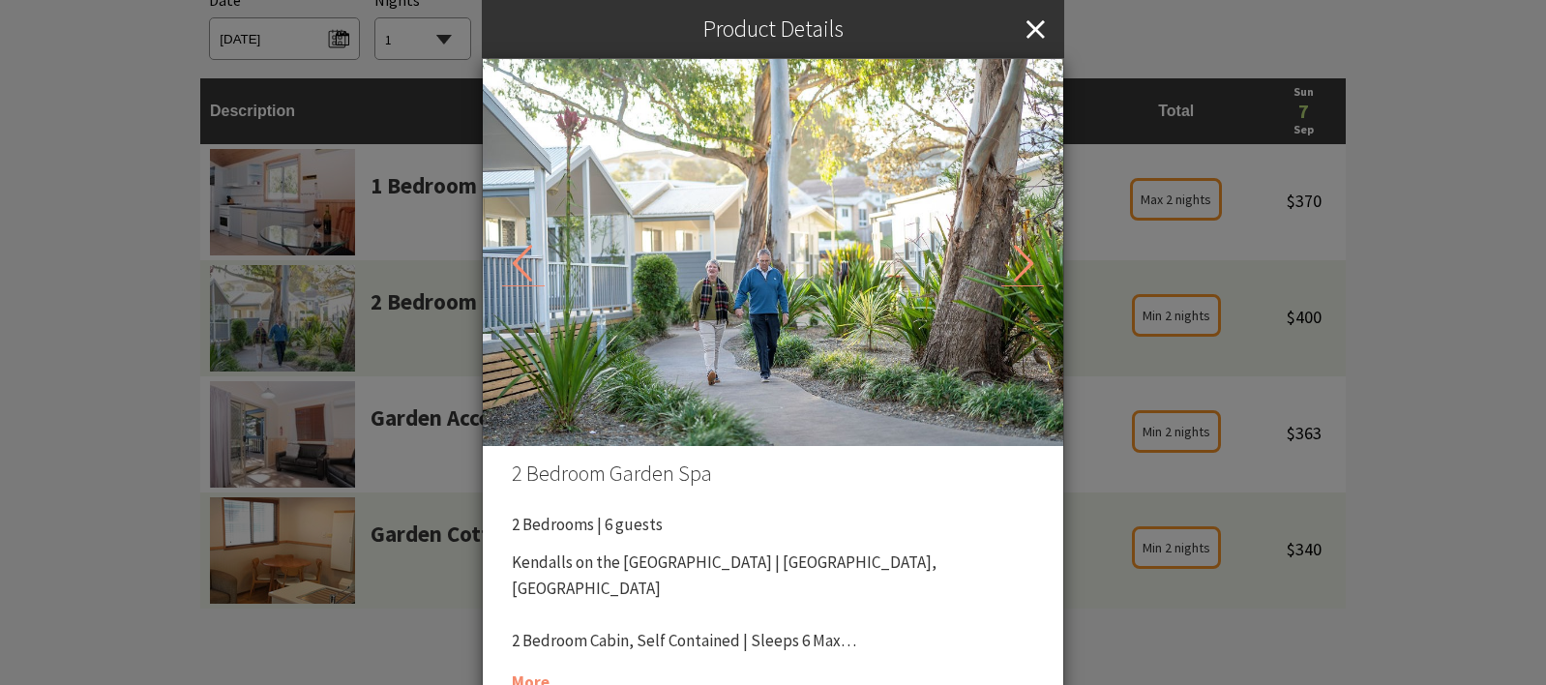
click at [1458, 354] on div "Product Details 2 Bedroom Garden Spa 2 Bedrooms | 6 guests Kendalls on the [GEO…" at bounding box center [773, 342] width 1546 height 685
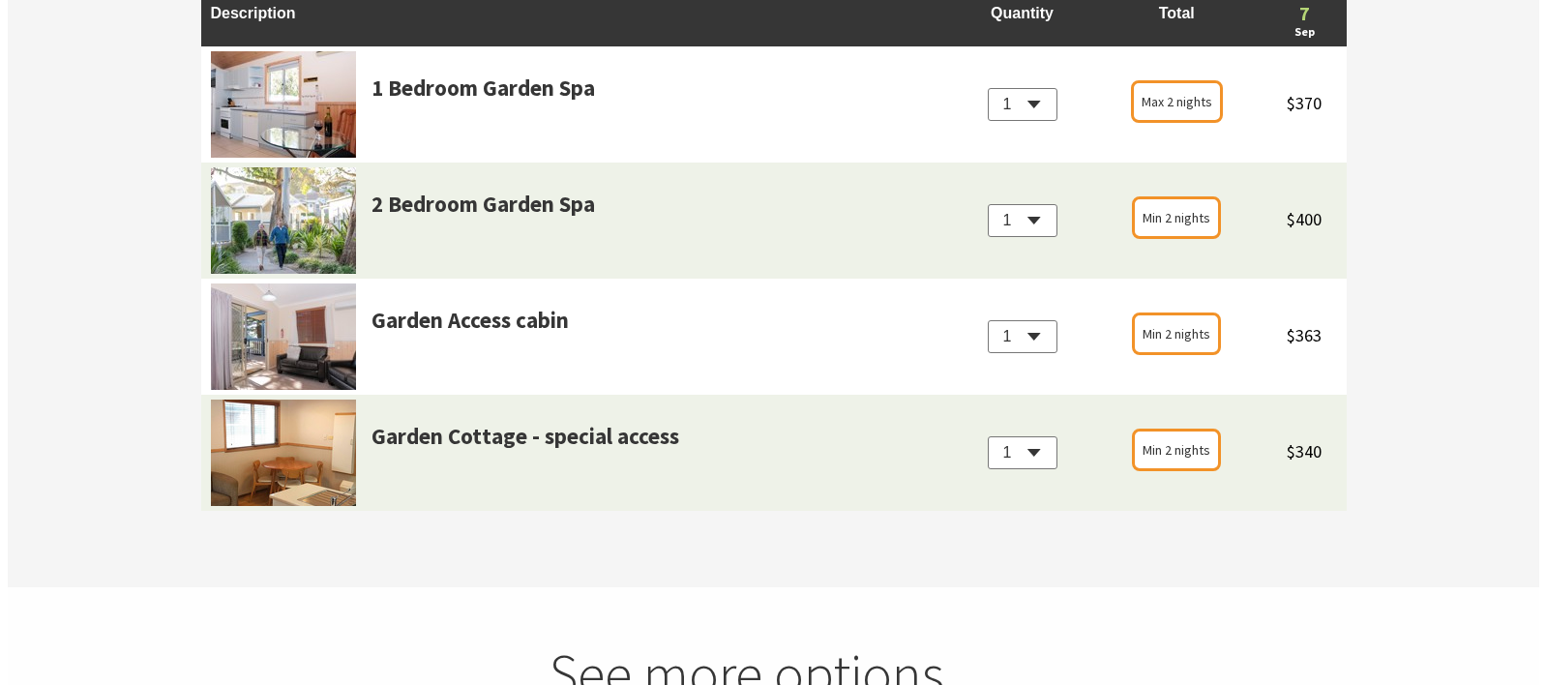
scroll to position [2032, 0]
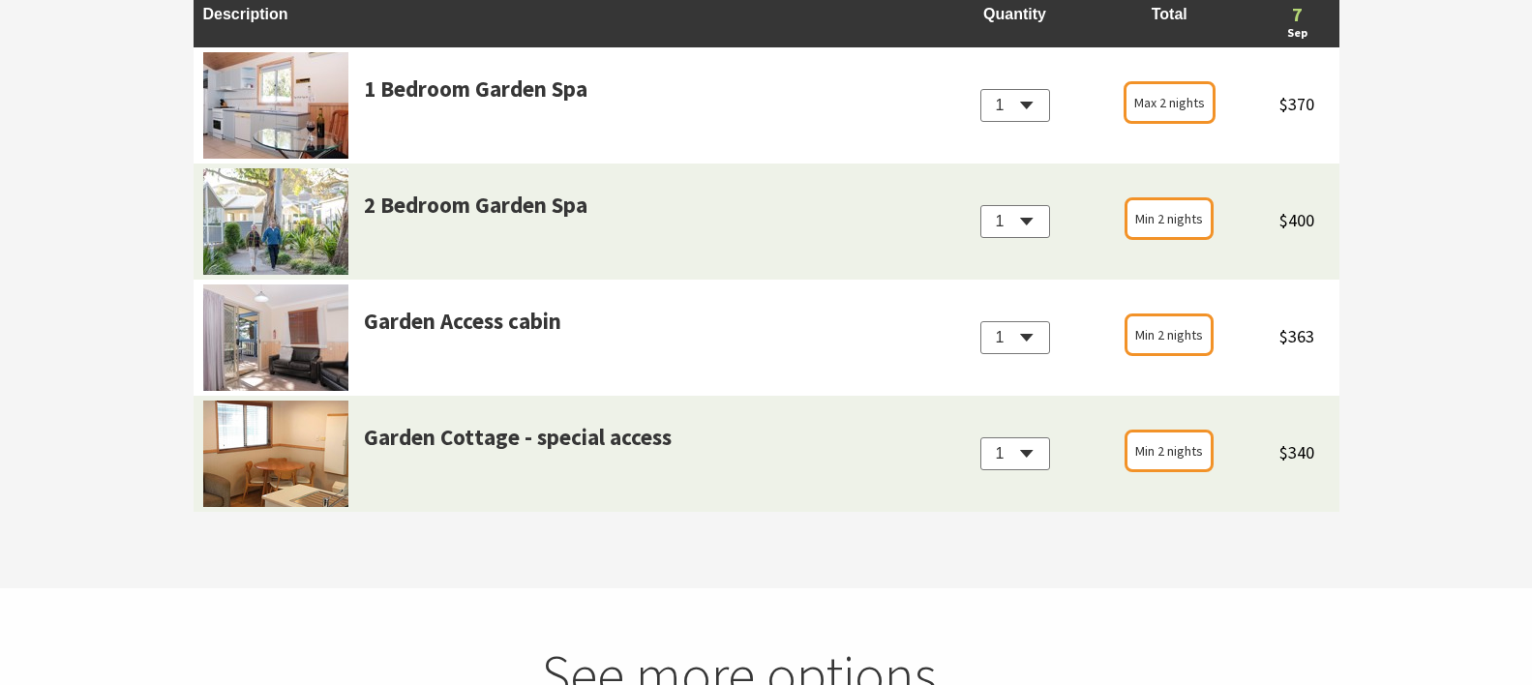
click at [298, 358] on img at bounding box center [275, 337] width 145 height 106
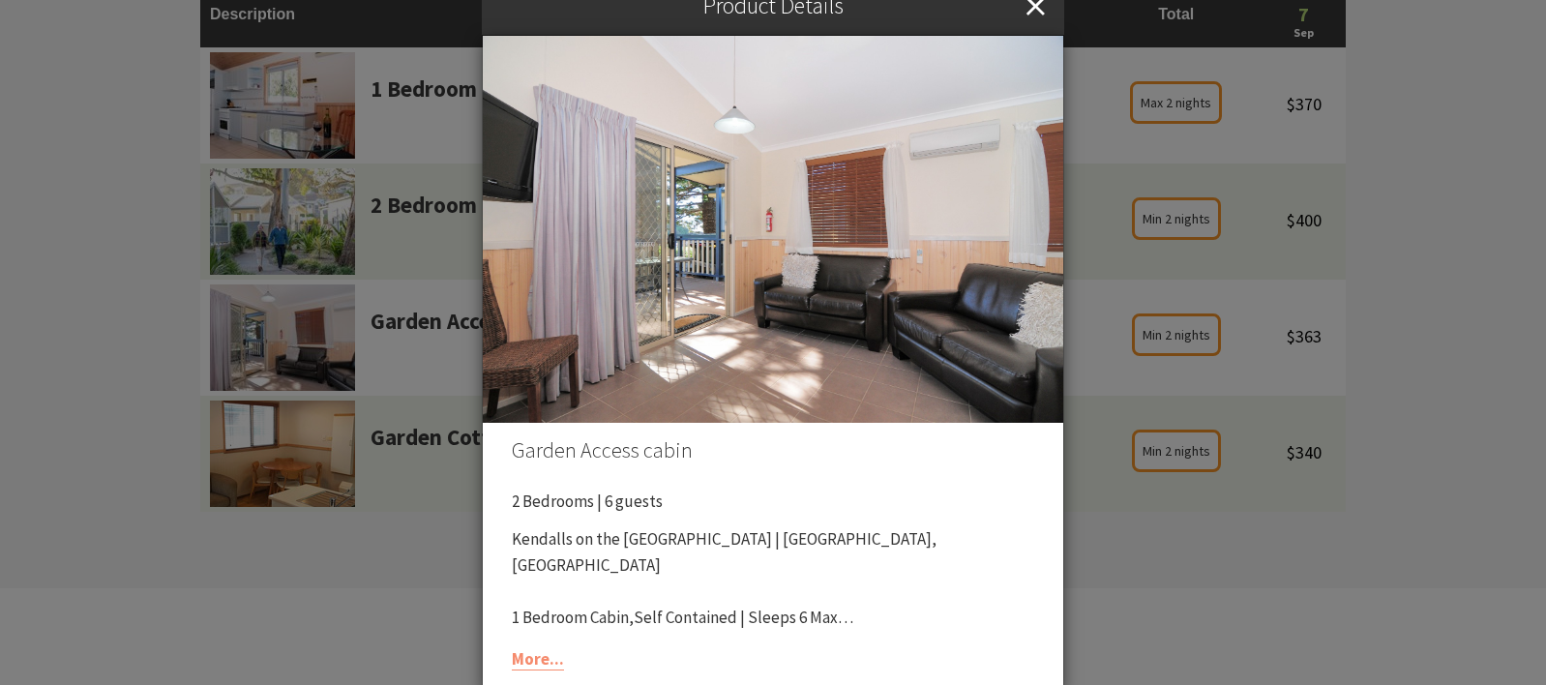
scroll to position [27, 0]
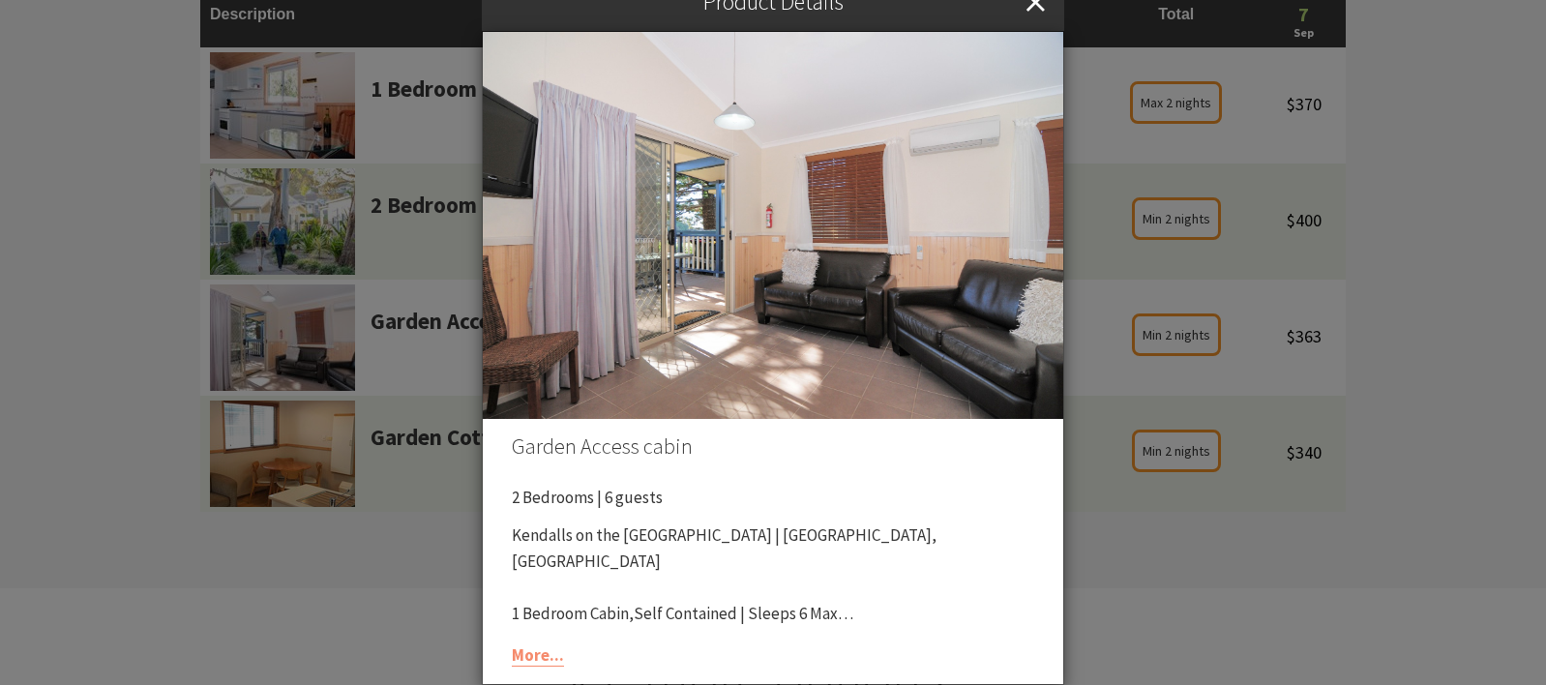
drag, startPoint x: 1193, startPoint y: 555, endPoint x: 1183, endPoint y: 560, distance: 10.8
click at [1188, 560] on div "Product Details Garden Access cabin 2 Bedrooms | 6 guests Kendalls on the [GEOG…" at bounding box center [773, 342] width 1546 height 685
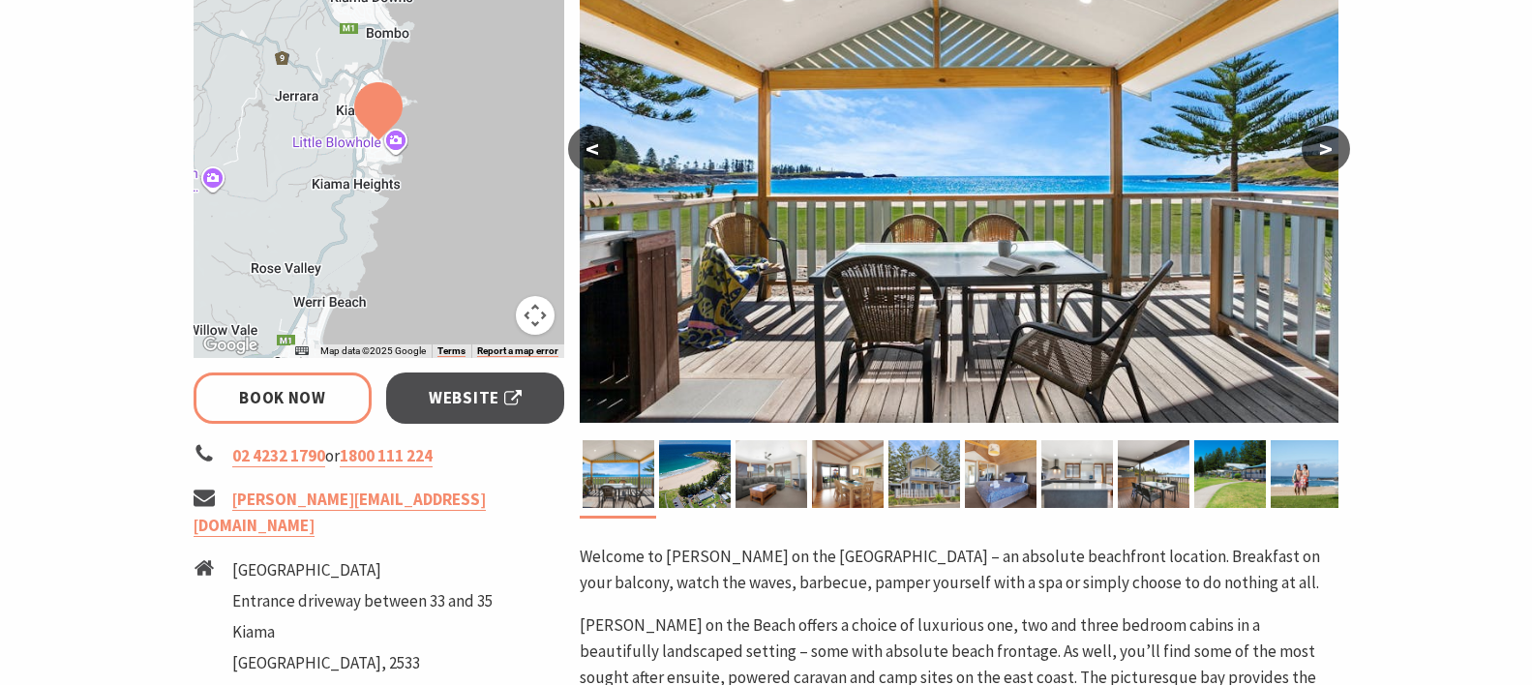
scroll to position [484, 0]
